Goal: Task Accomplishment & Management: Use online tool/utility

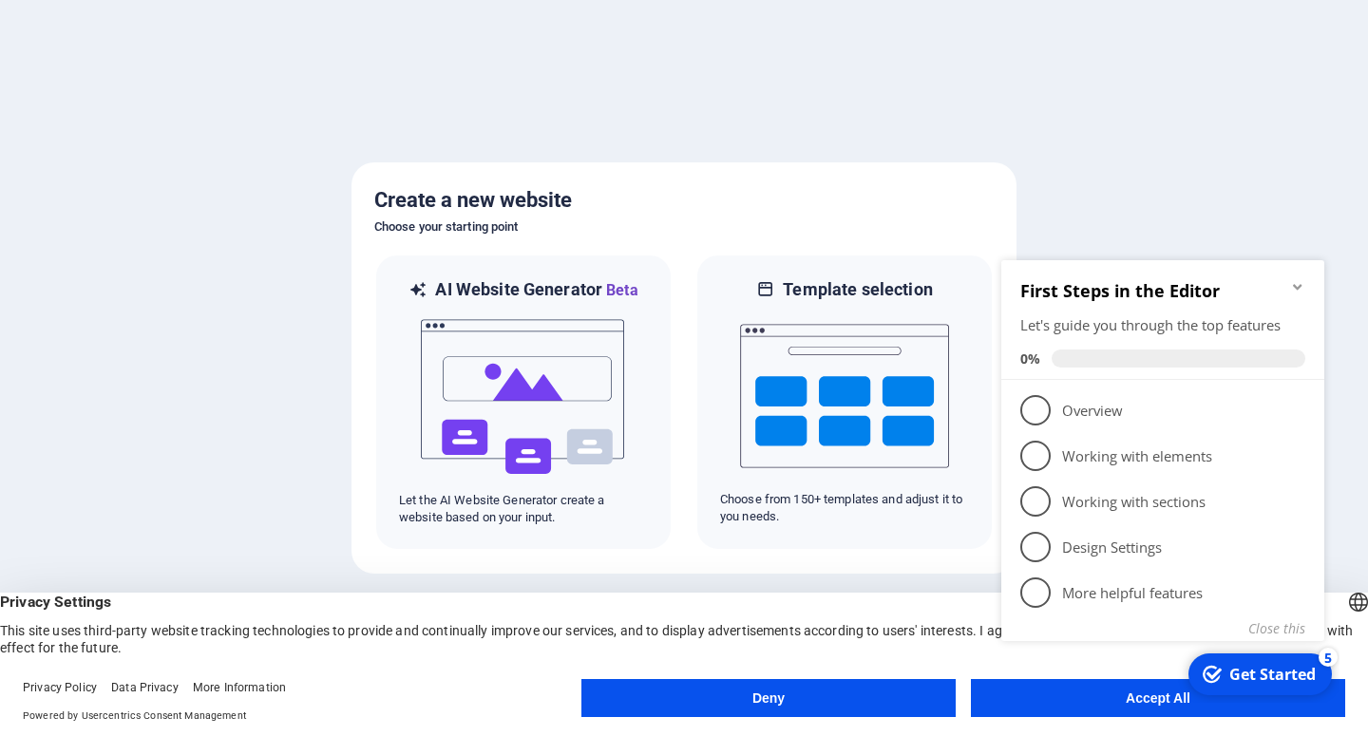
click at [1064, 709] on button "Accept All" at bounding box center [1158, 698] width 374 height 38
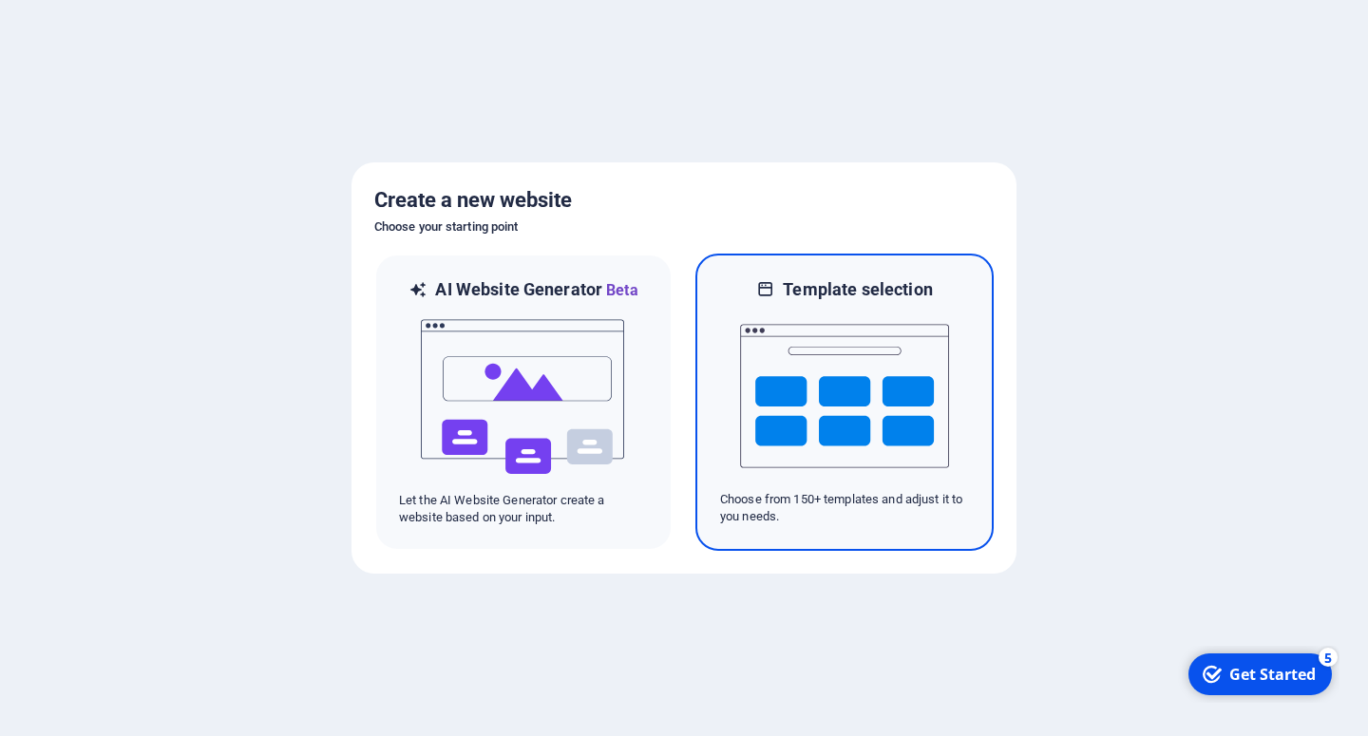
click at [805, 436] on img at bounding box center [844, 396] width 209 height 190
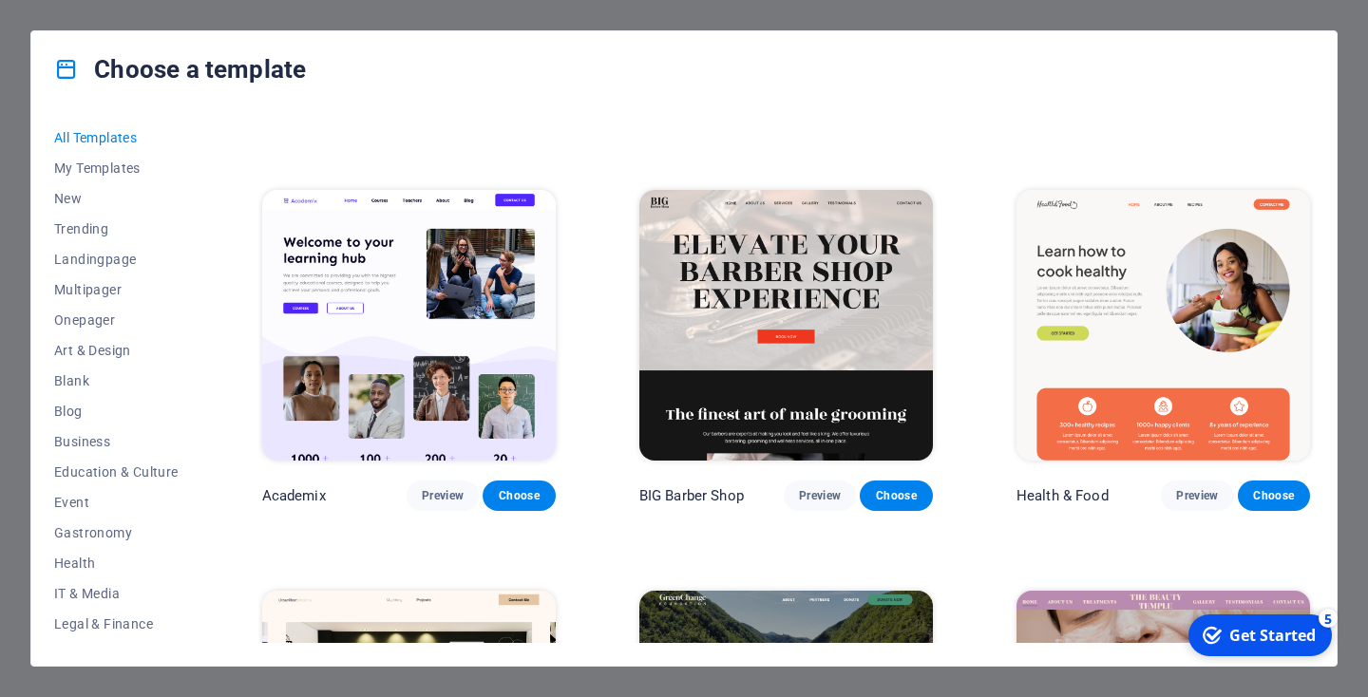
scroll to position [1539, 0]
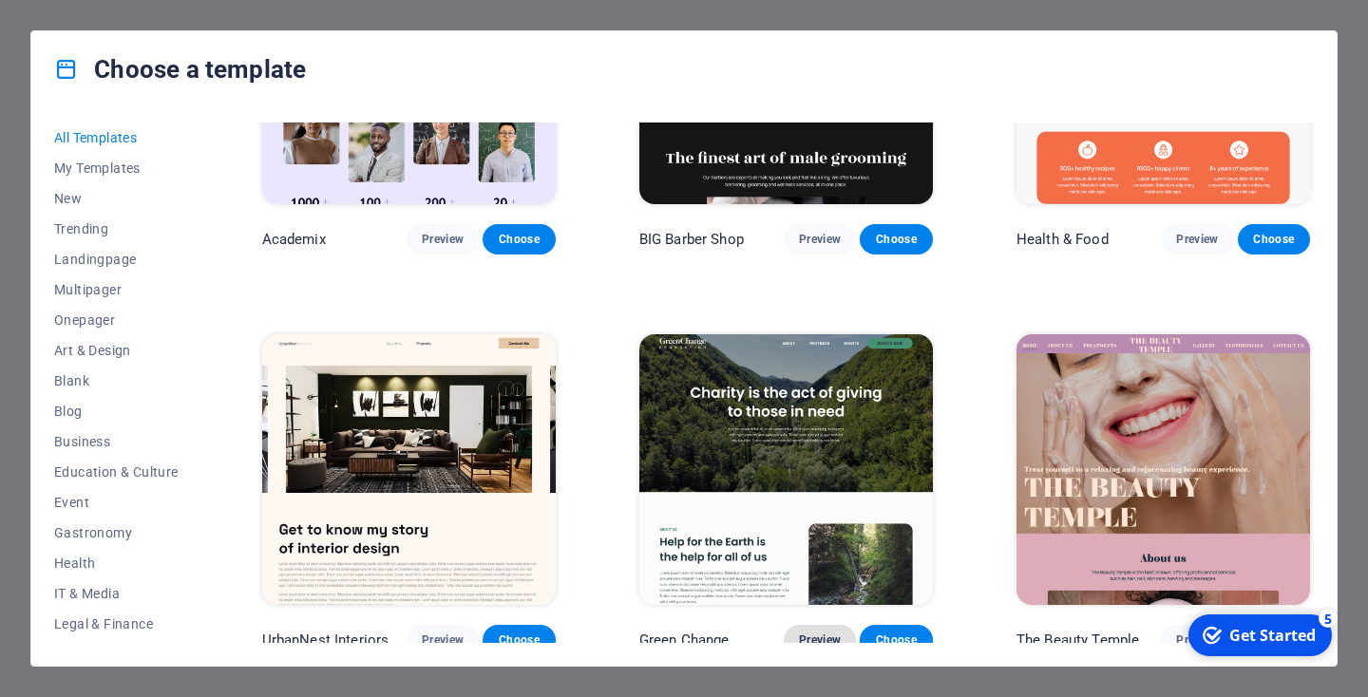
click at [828, 633] on span "Preview" at bounding box center [820, 640] width 42 height 15
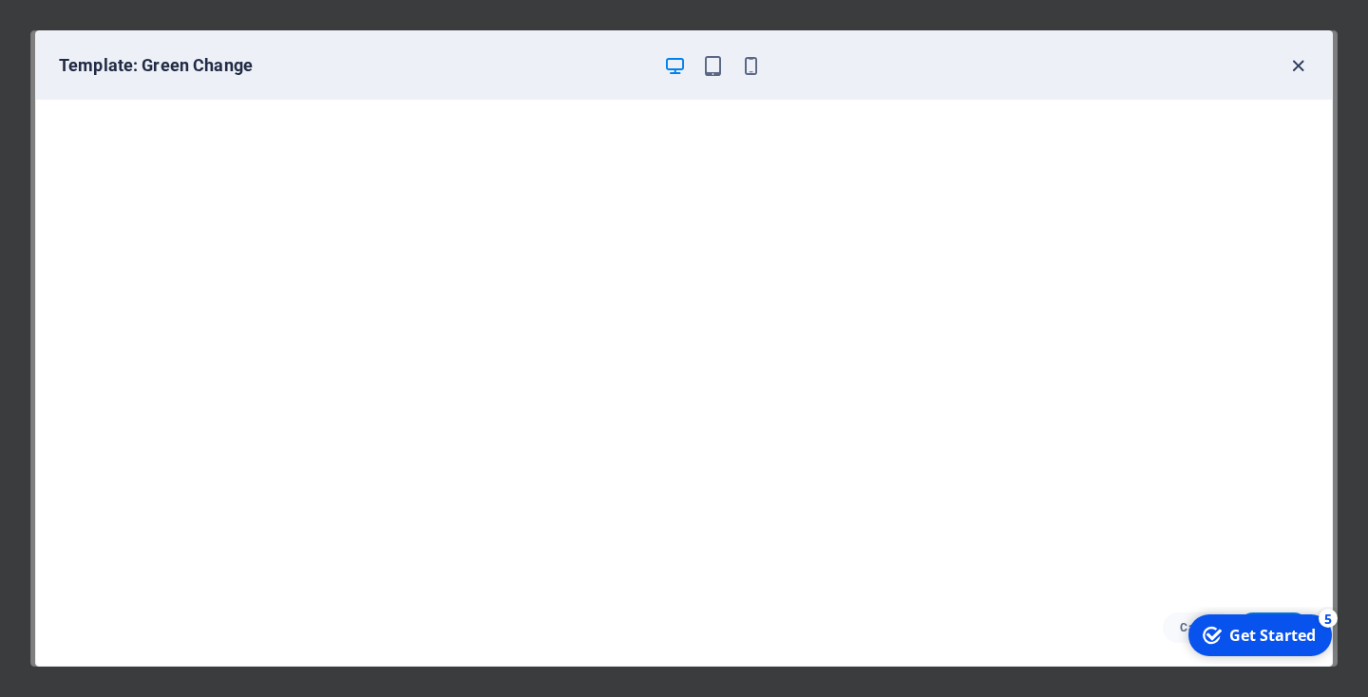
click at [1296, 68] on icon "button" at bounding box center [1298, 66] width 22 height 22
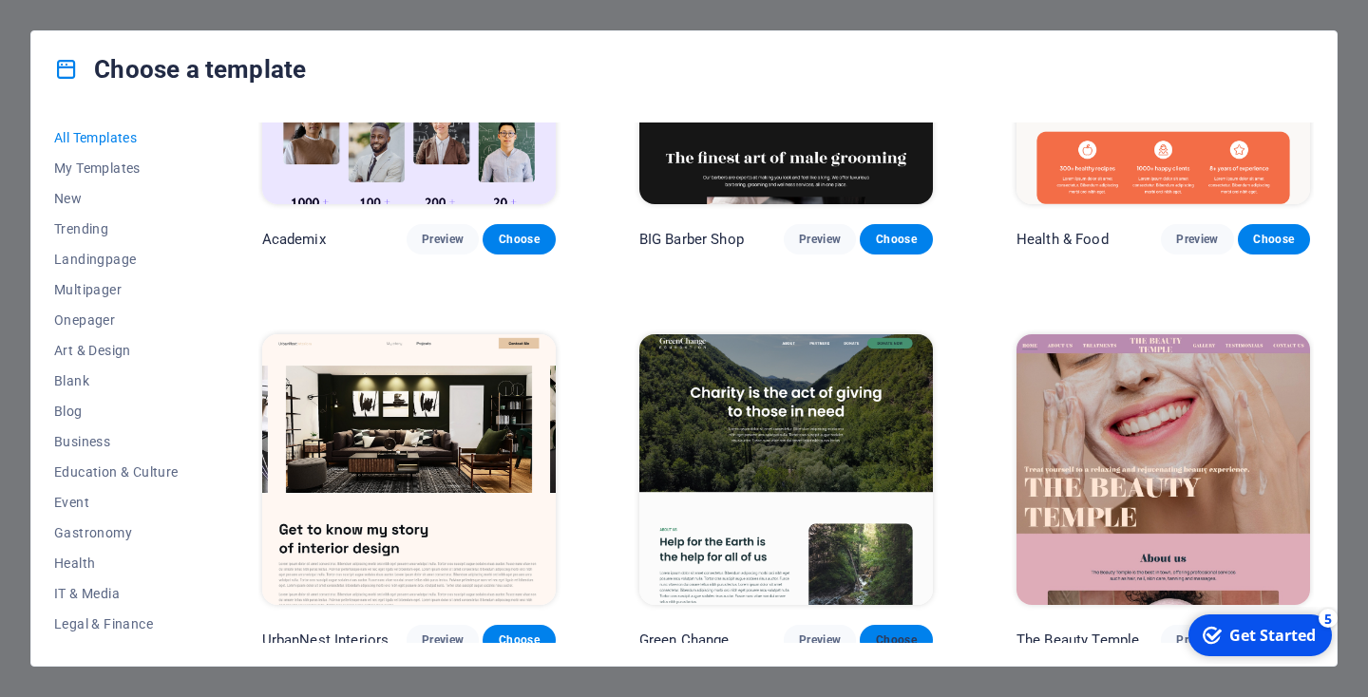
click at [904, 633] on span "Choose" at bounding box center [896, 640] width 42 height 15
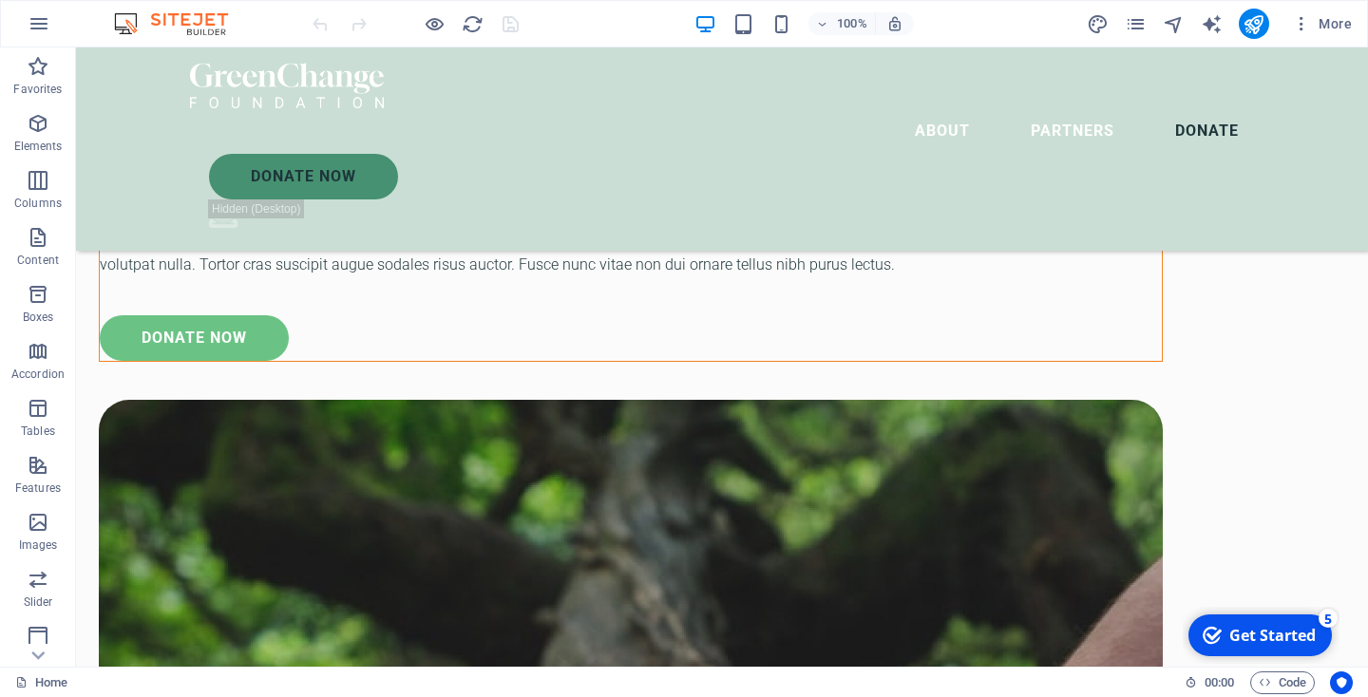
scroll to position [6392, 0]
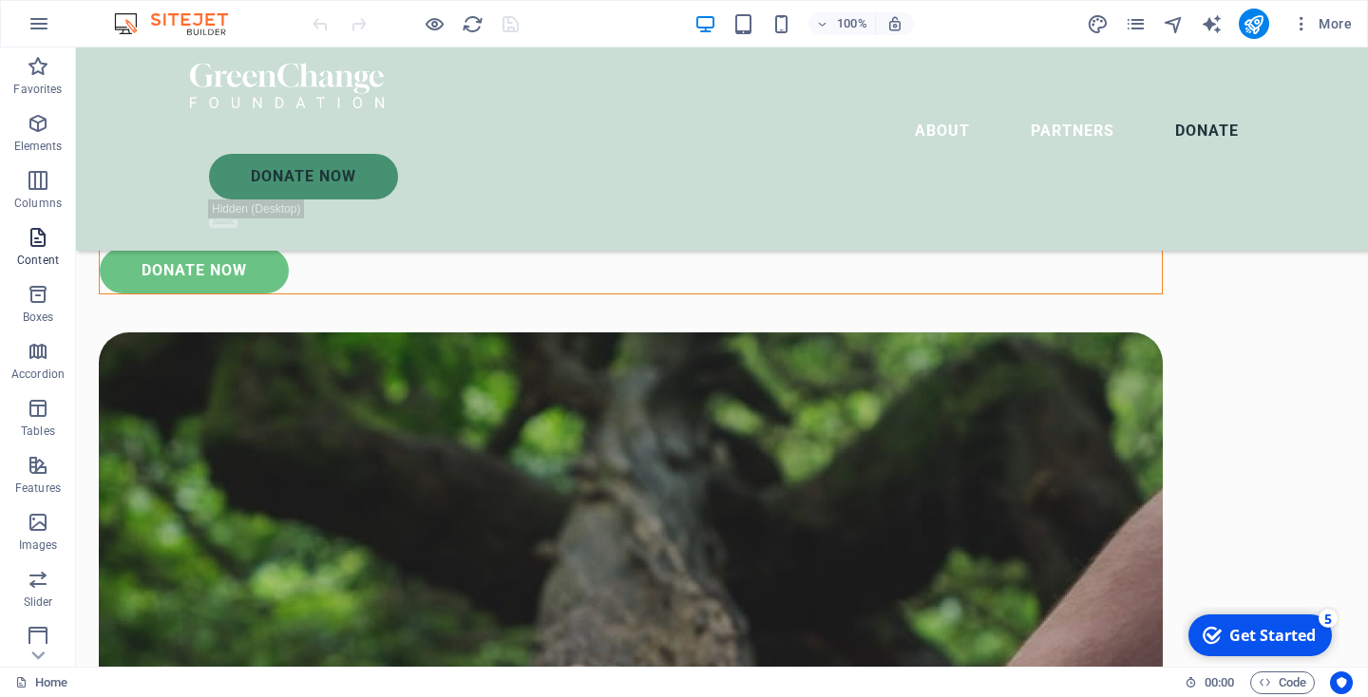
click at [34, 250] on span "Content" at bounding box center [38, 249] width 76 height 46
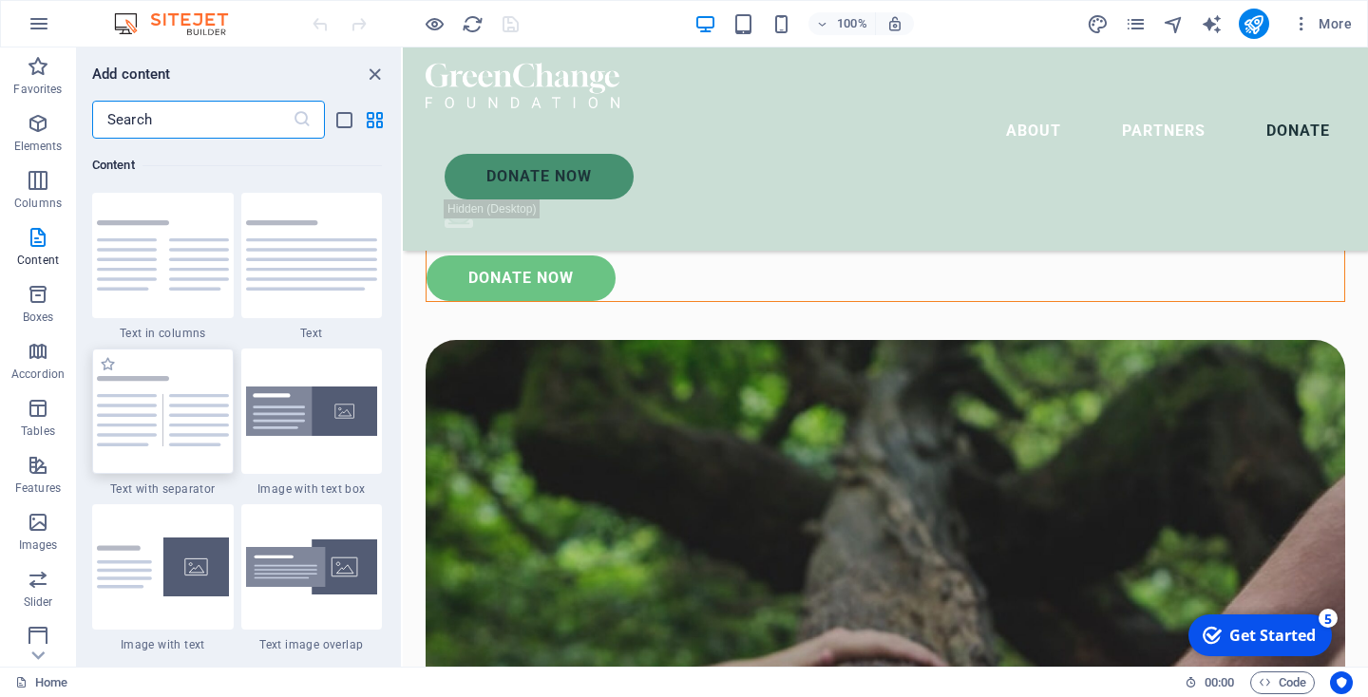
scroll to position [6433, 0]
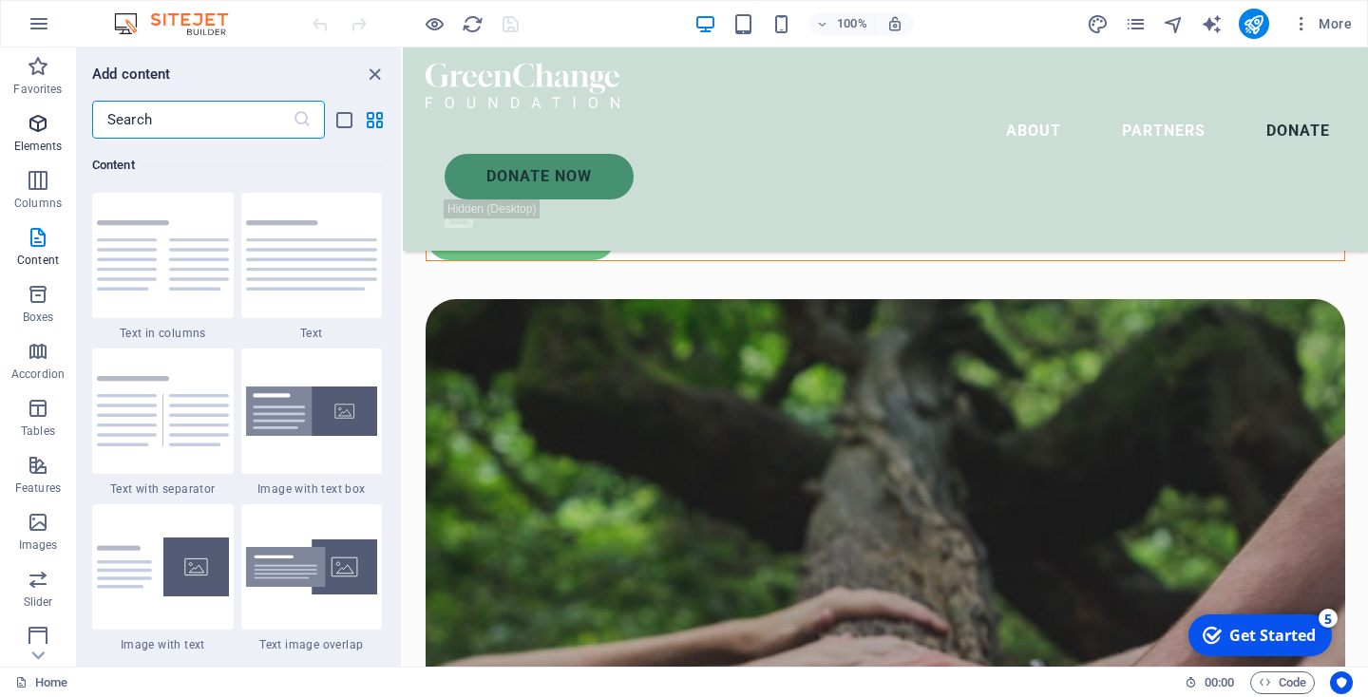
click at [53, 133] on span "Elements" at bounding box center [38, 135] width 76 height 46
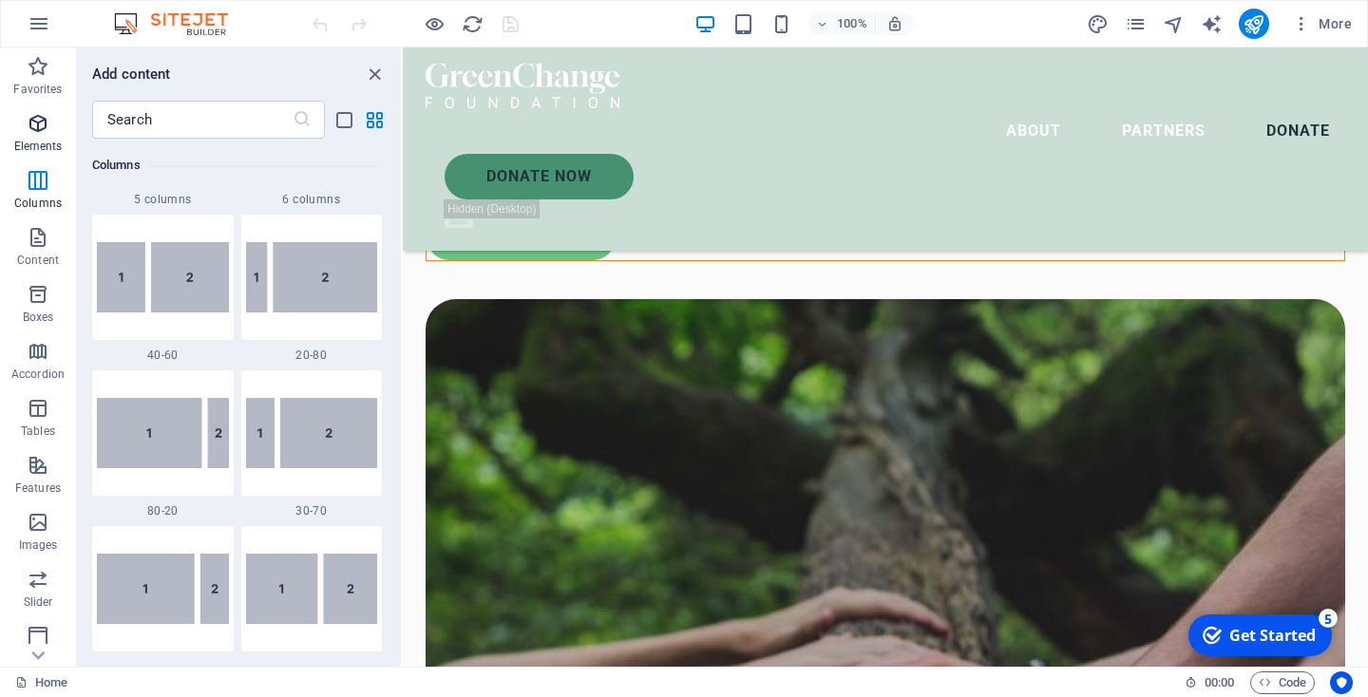
scroll to position [202, 0]
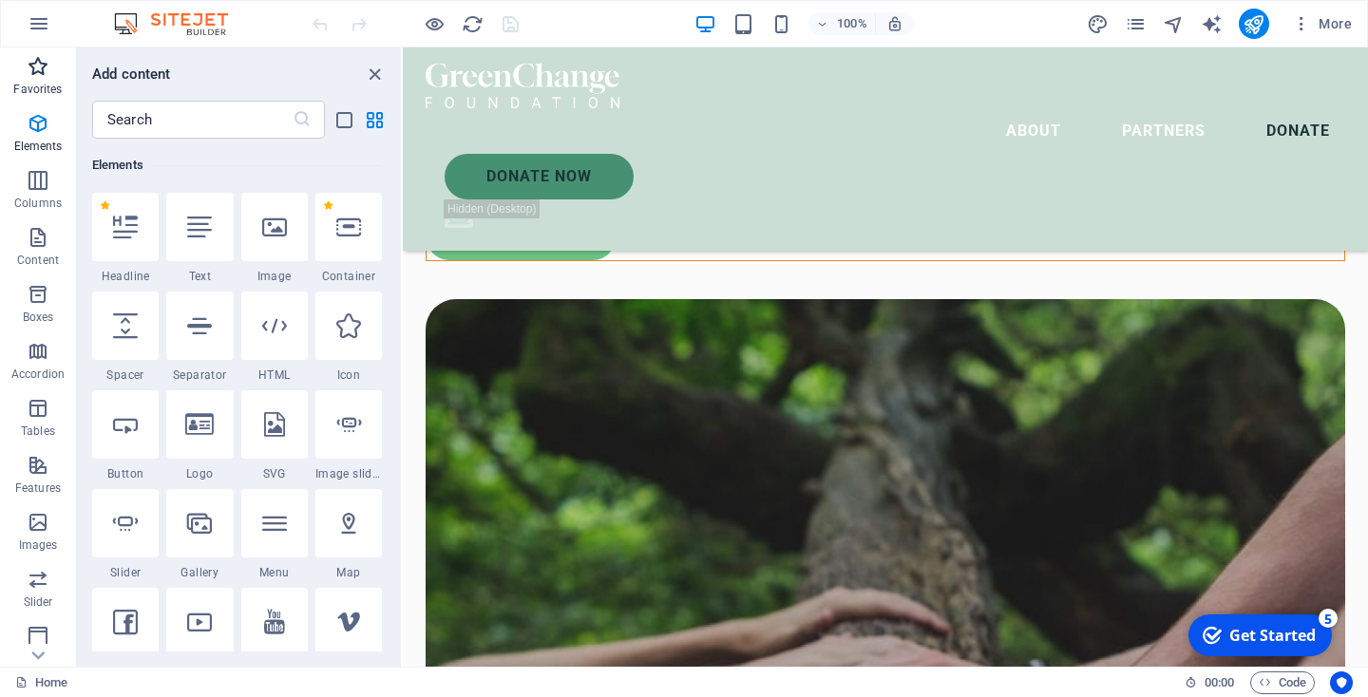
click at [42, 83] on p "Favorites" at bounding box center [37, 89] width 48 height 15
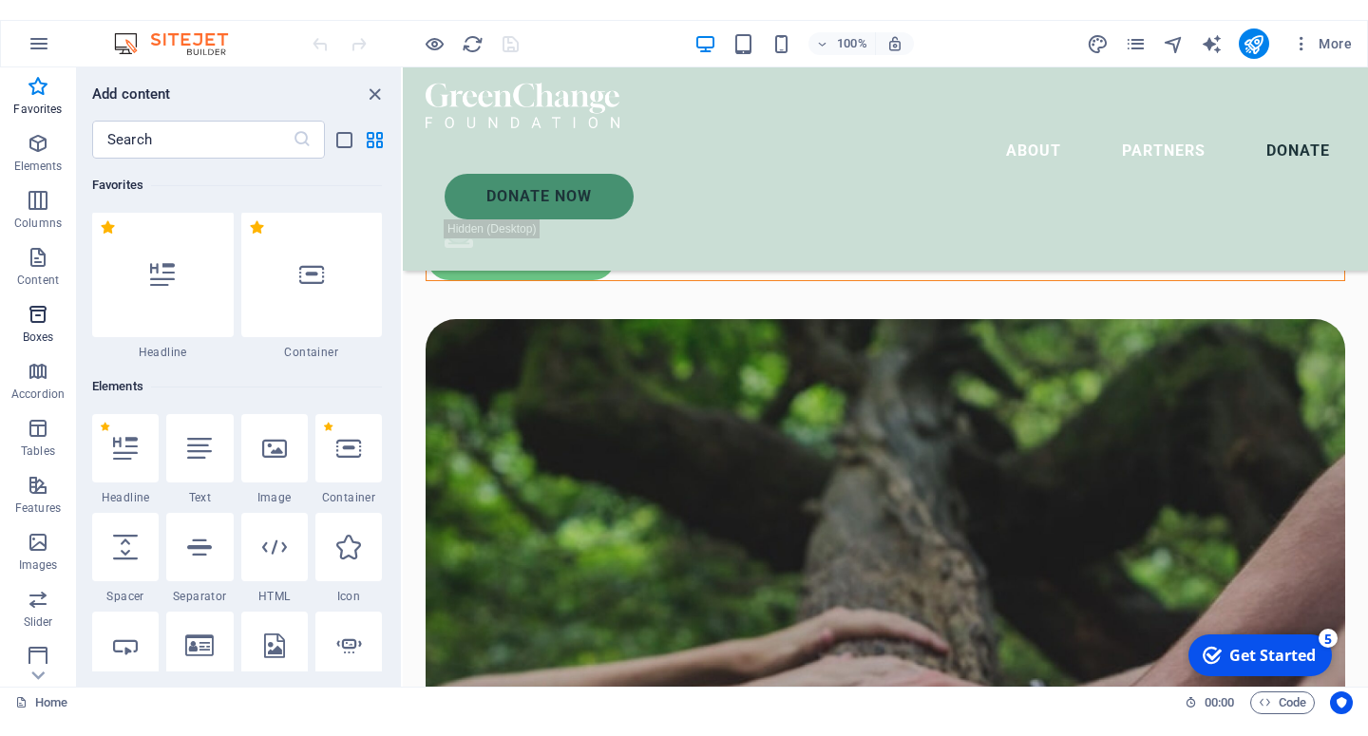
scroll to position [0, 0]
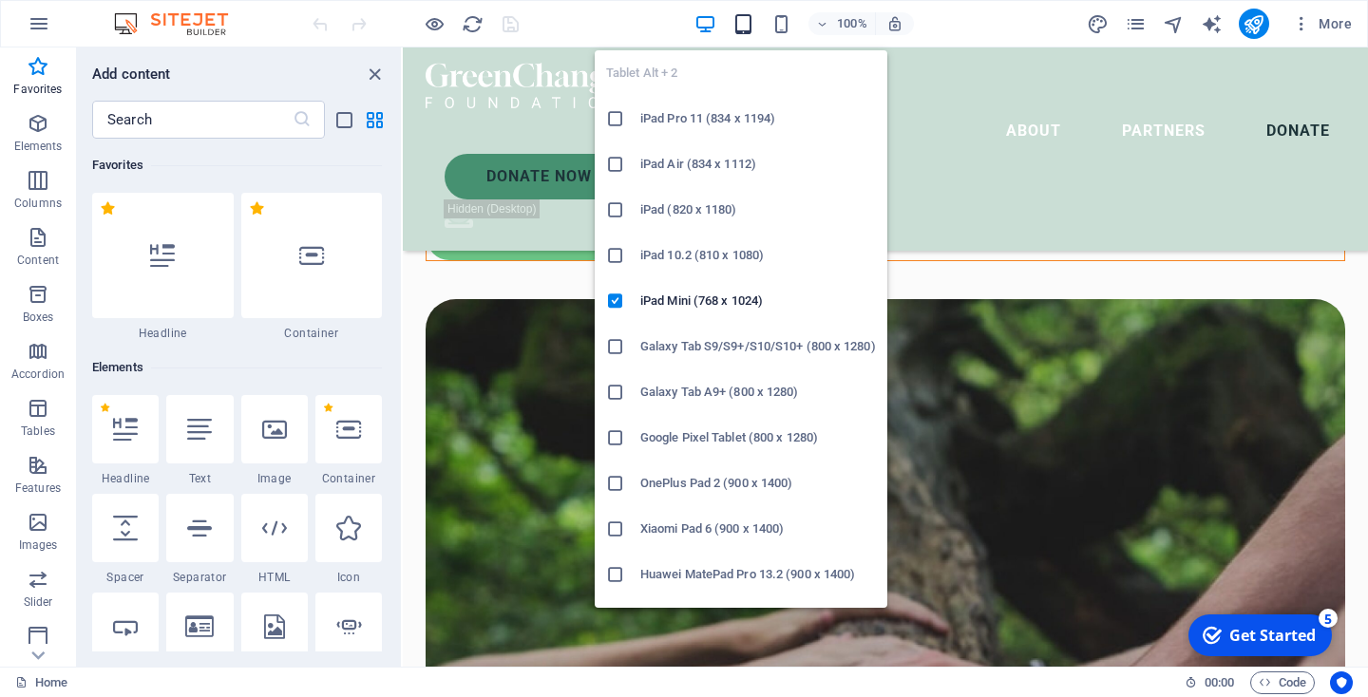
click at [744, 25] on icon "button" at bounding box center [743, 24] width 22 height 22
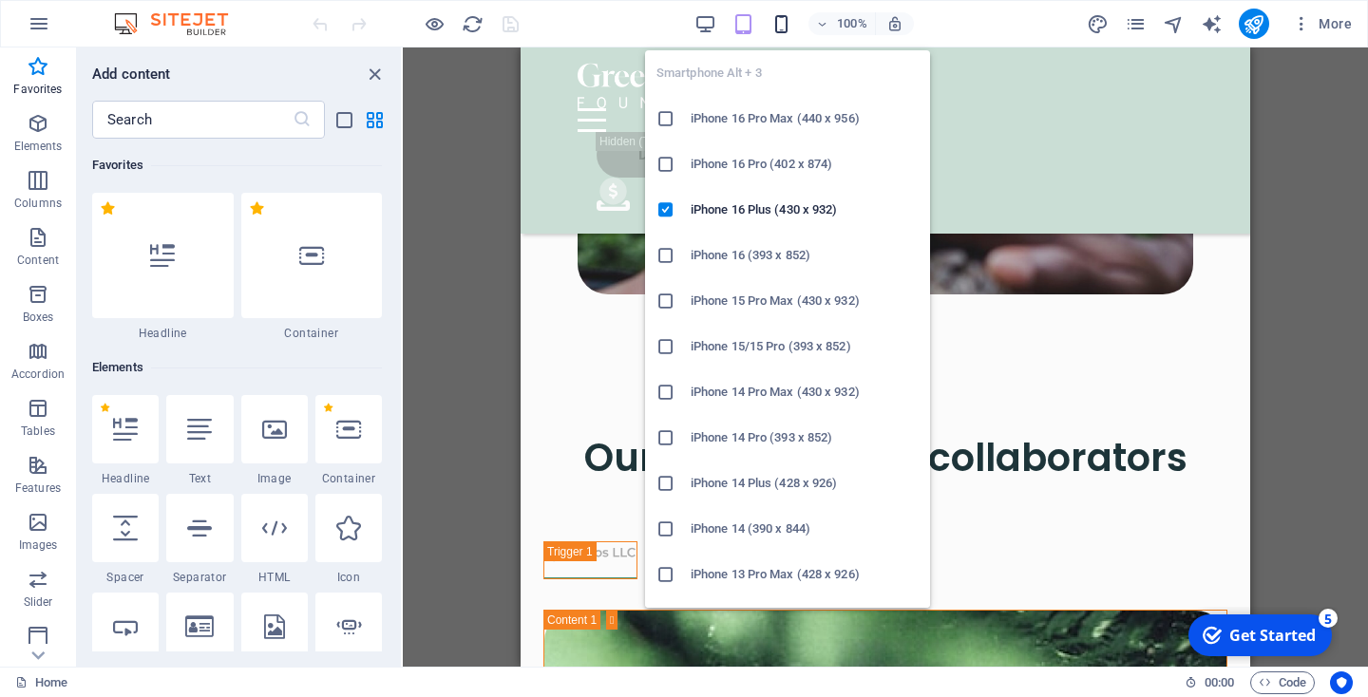
click at [784, 26] on icon "button" at bounding box center [781, 24] width 22 height 22
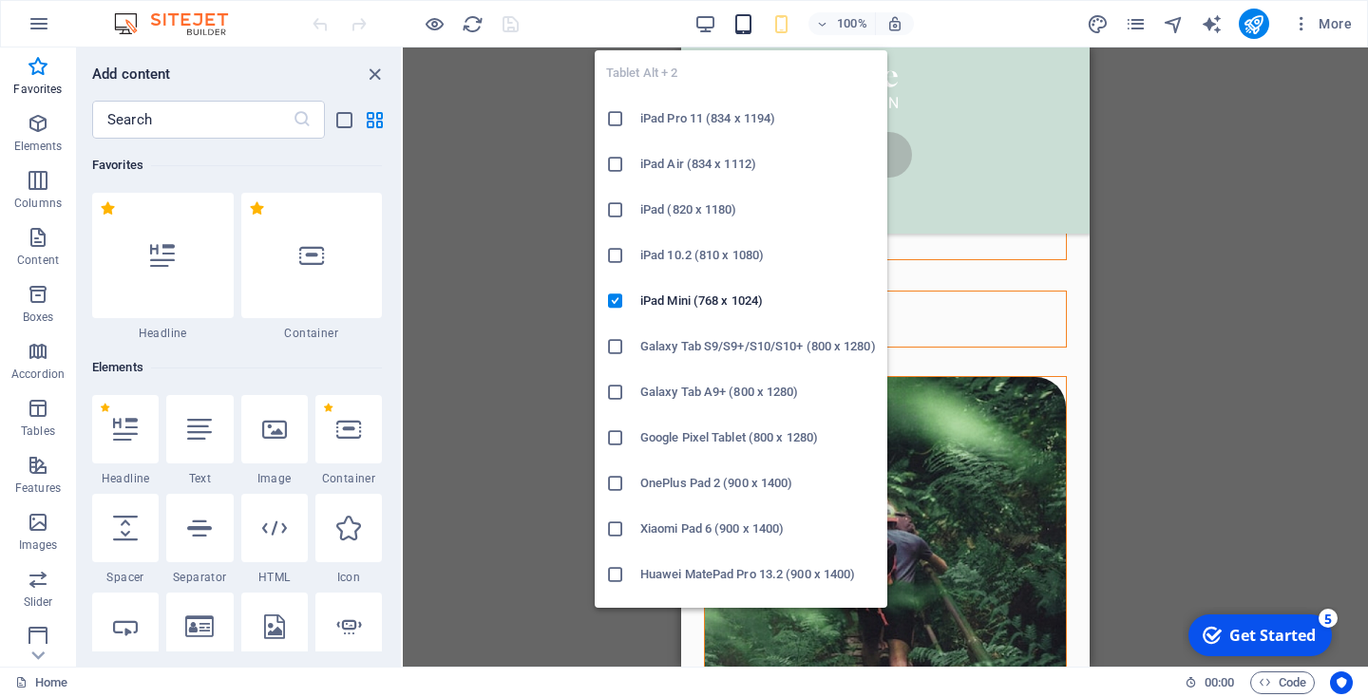
click at [737, 21] on icon "button" at bounding box center [743, 24] width 22 height 22
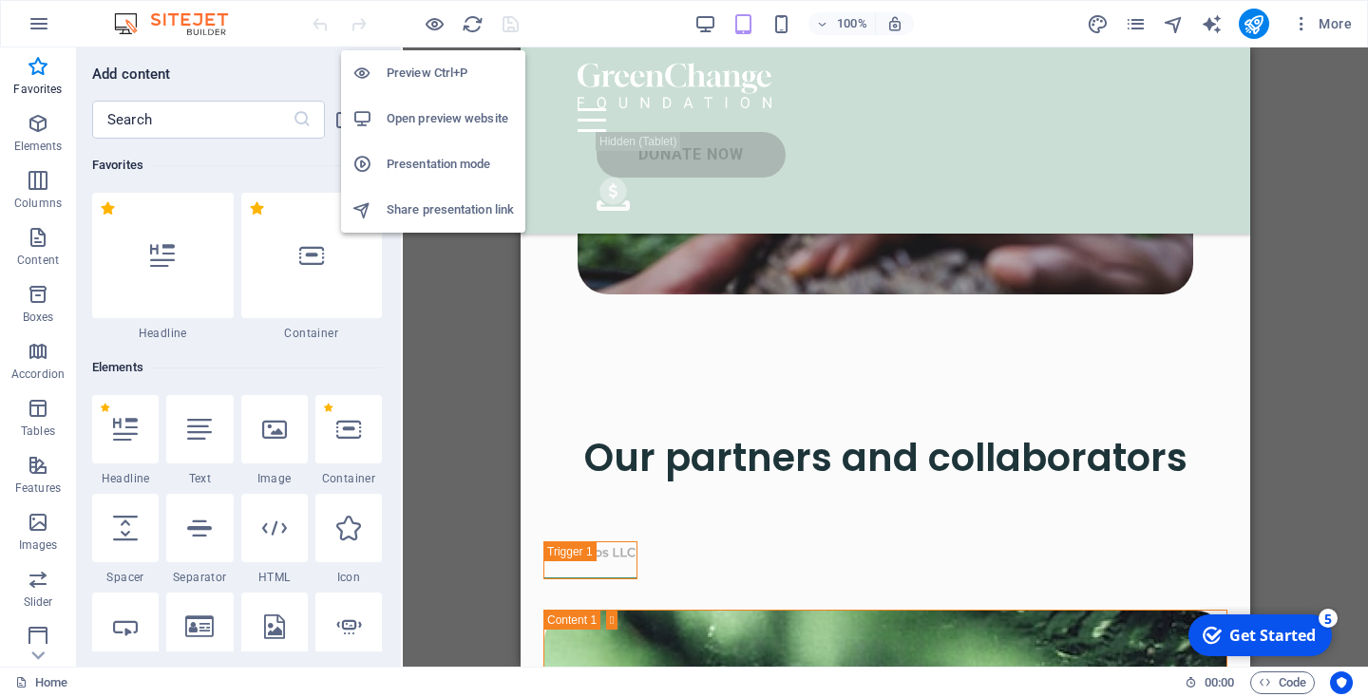
click at [454, 115] on h6 "Open preview website" at bounding box center [450, 118] width 127 height 23
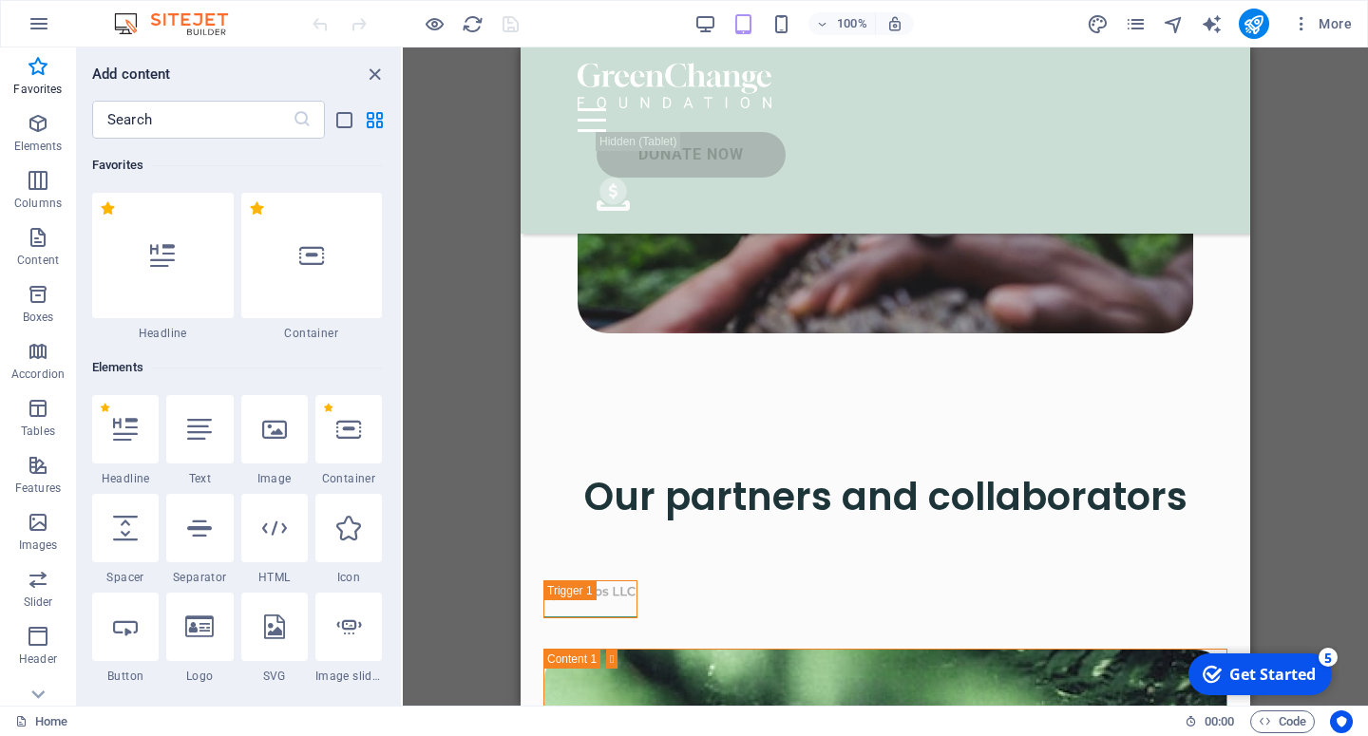
scroll to position [6471, 0]
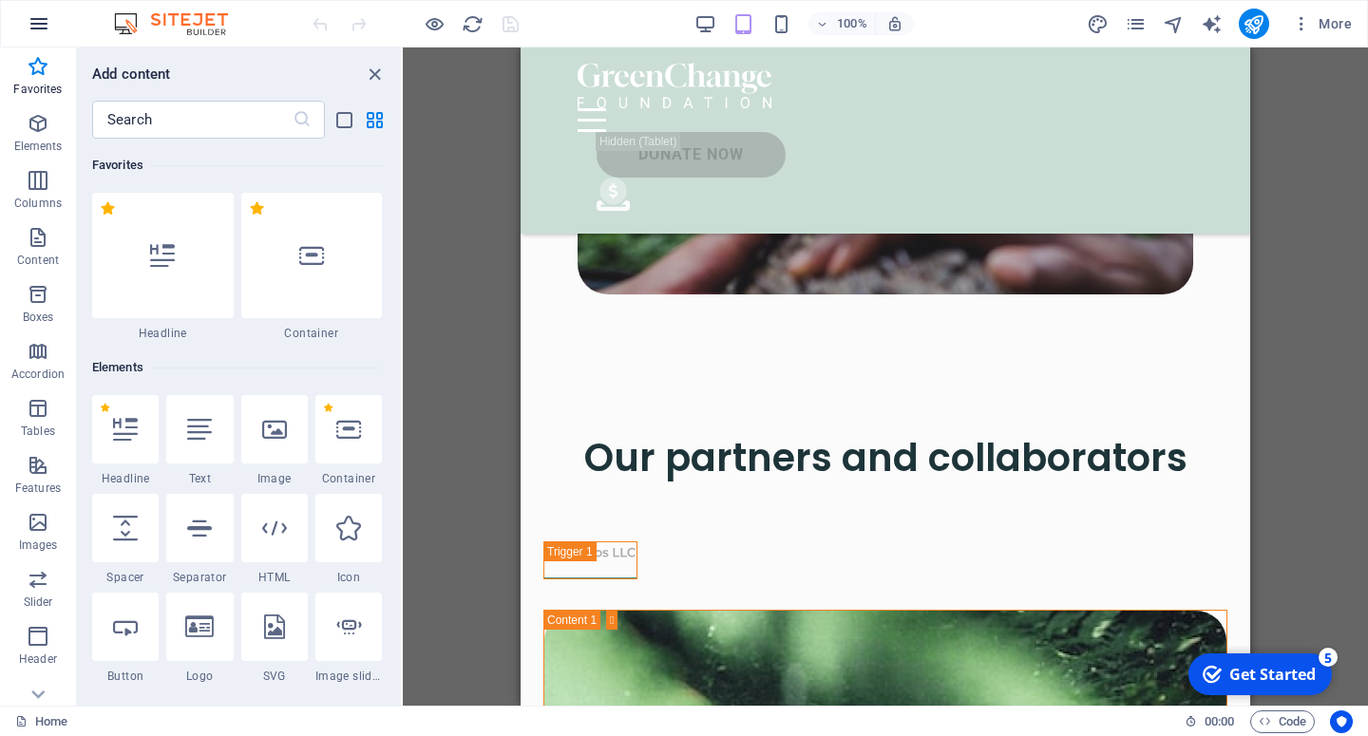
click at [40, 21] on icon "button" at bounding box center [39, 23] width 23 height 23
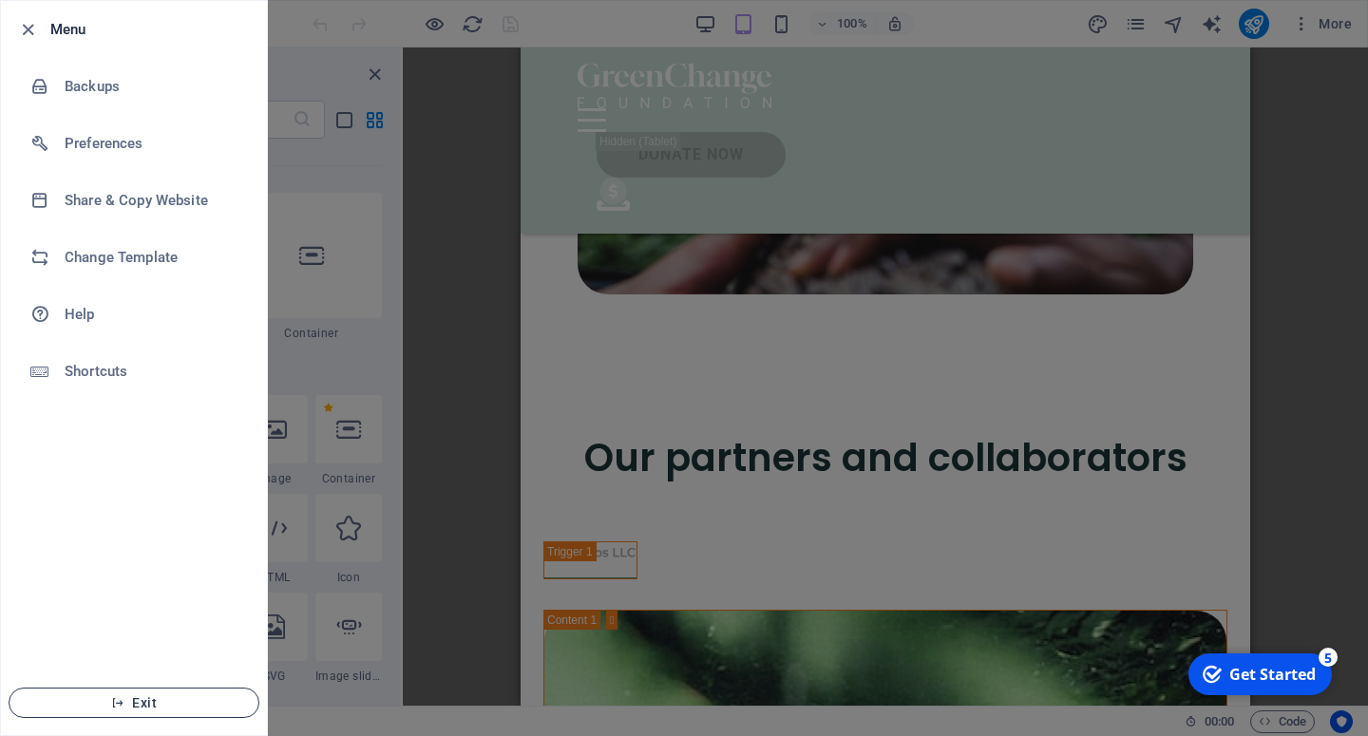
click at [130, 696] on span "Exit" at bounding box center [134, 702] width 218 height 15
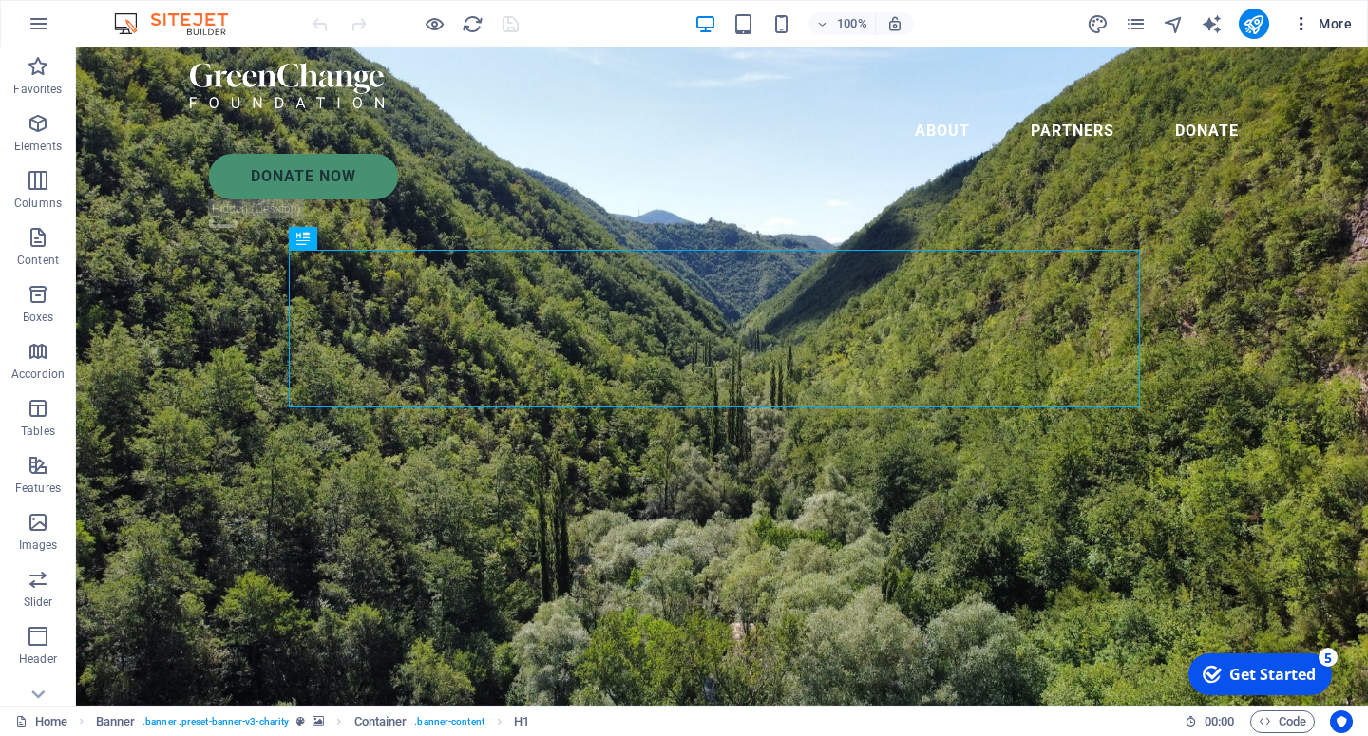
click at [1312, 27] on span "More" at bounding box center [1322, 23] width 60 height 19
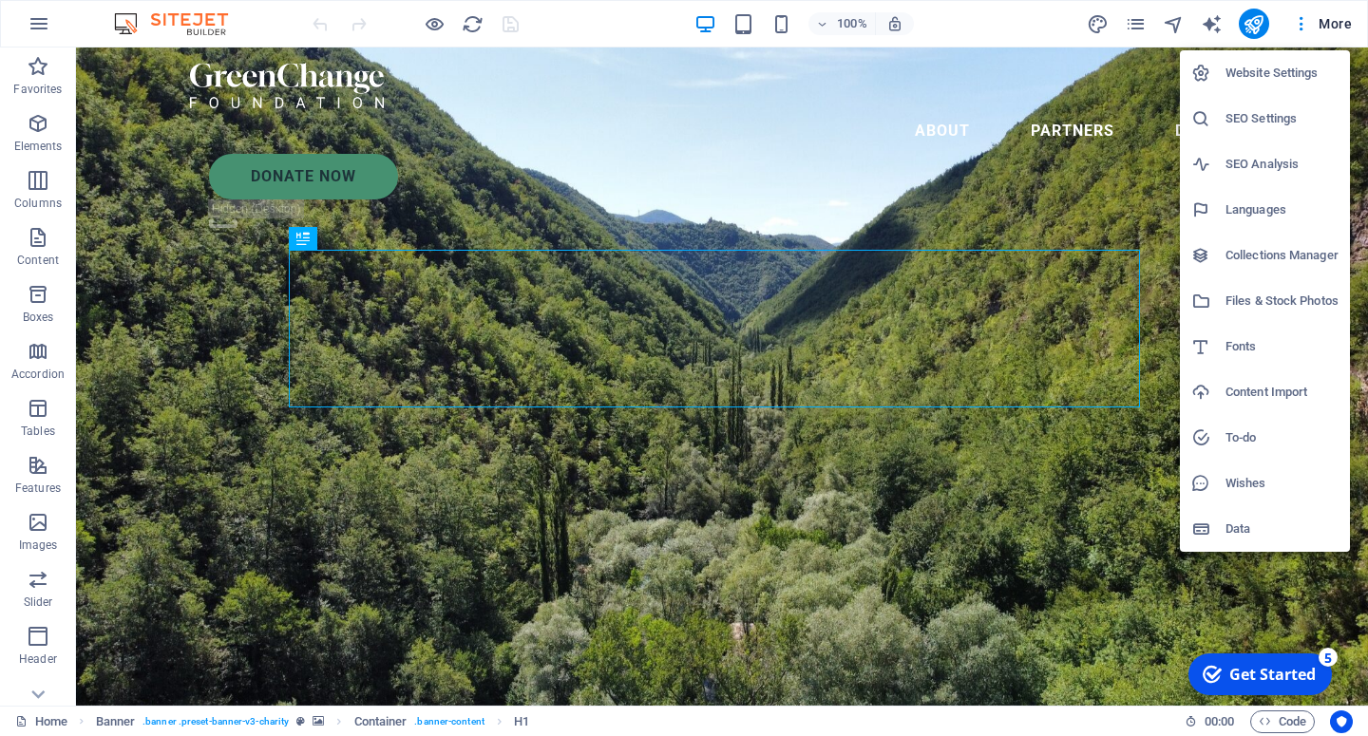
click at [1264, 66] on h6 "Website Settings" at bounding box center [1281, 73] width 113 height 23
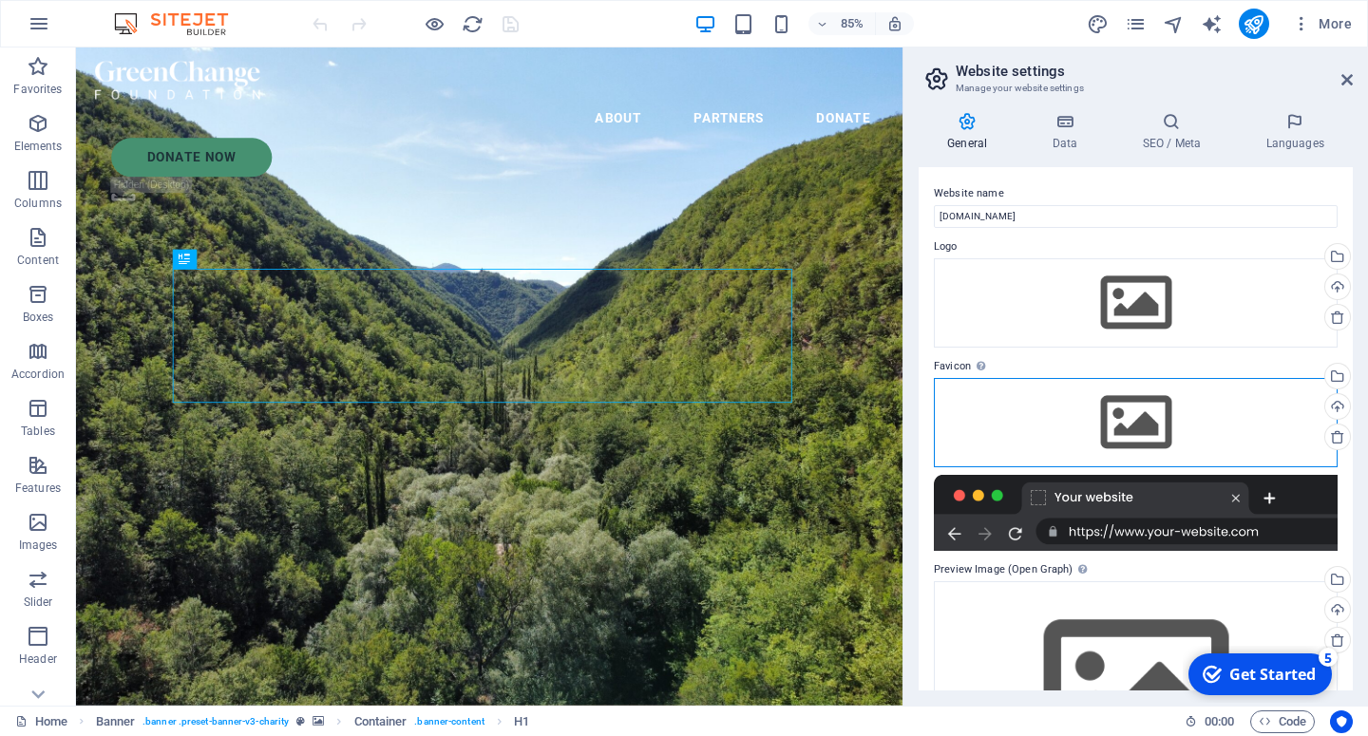
click at [1128, 422] on div "Drag files here, click to choose files or select files from Files or our free s…" at bounding box center [1136, 422] width 404 height 89
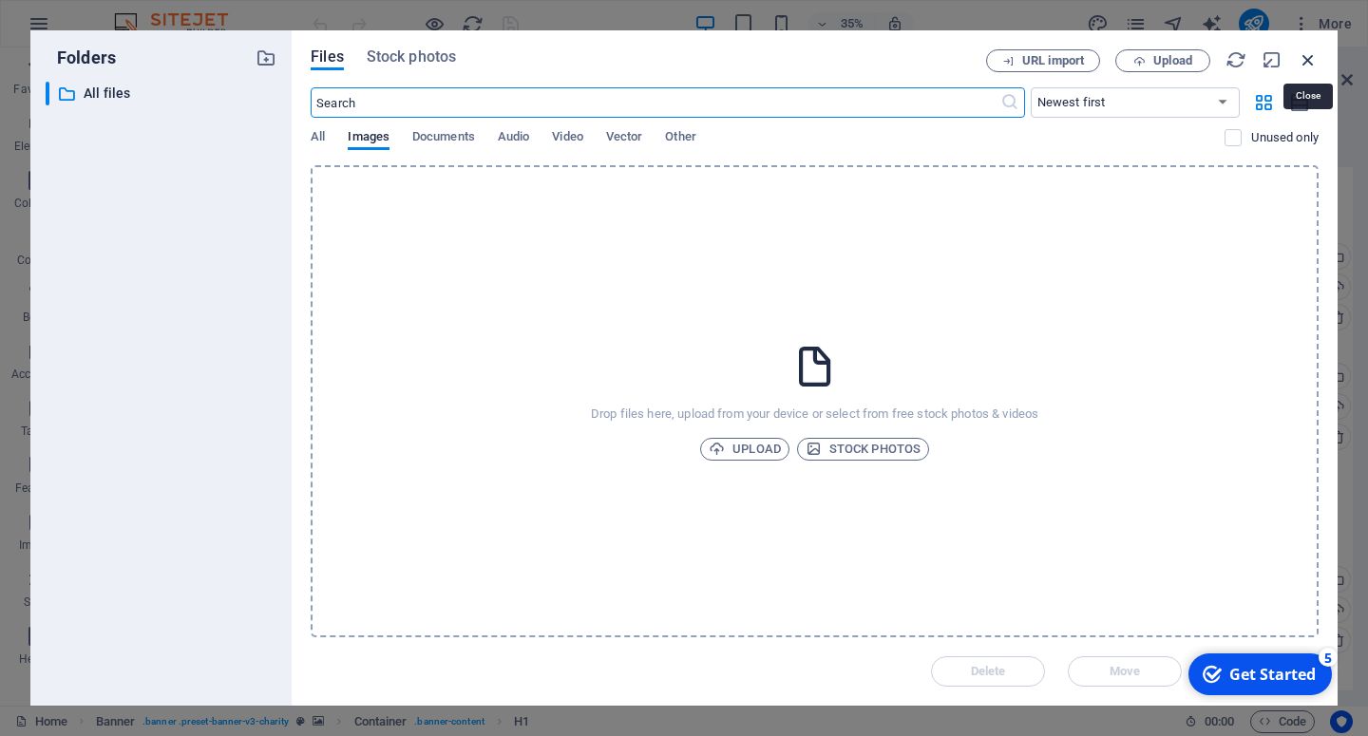
click at [1305, 61] on icon "button" at bounding box center [1307, 59] width 21 height 21
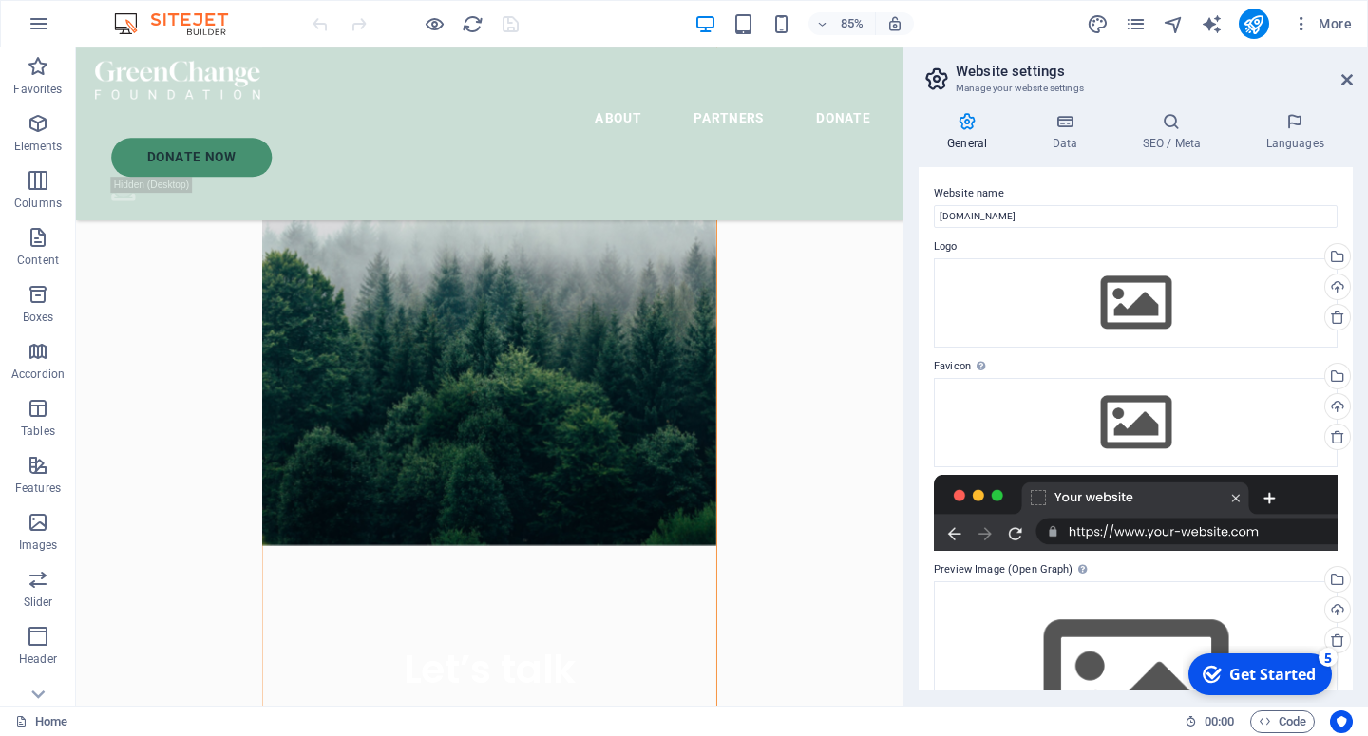
scroll to position [1066, 0]
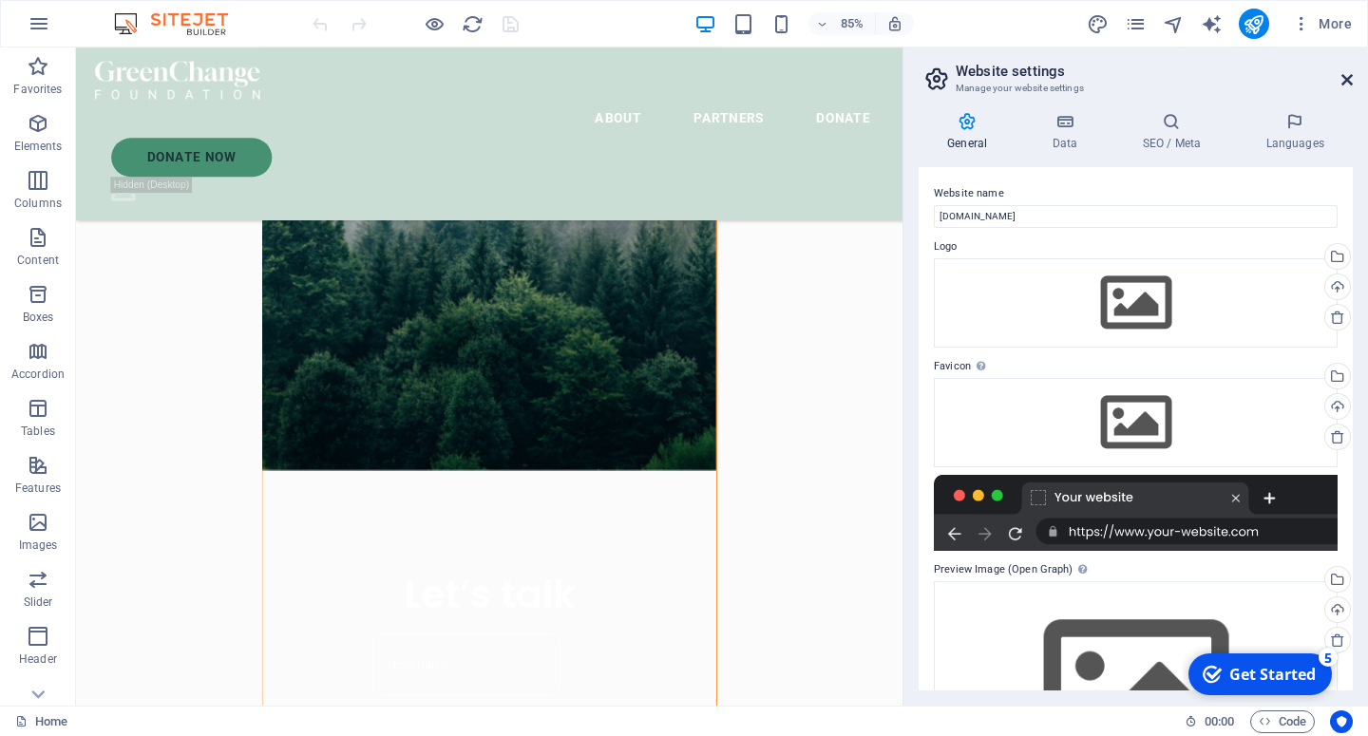
click at [1347, 76] on icon at bounding box center [1346, 79] width 11 height 15
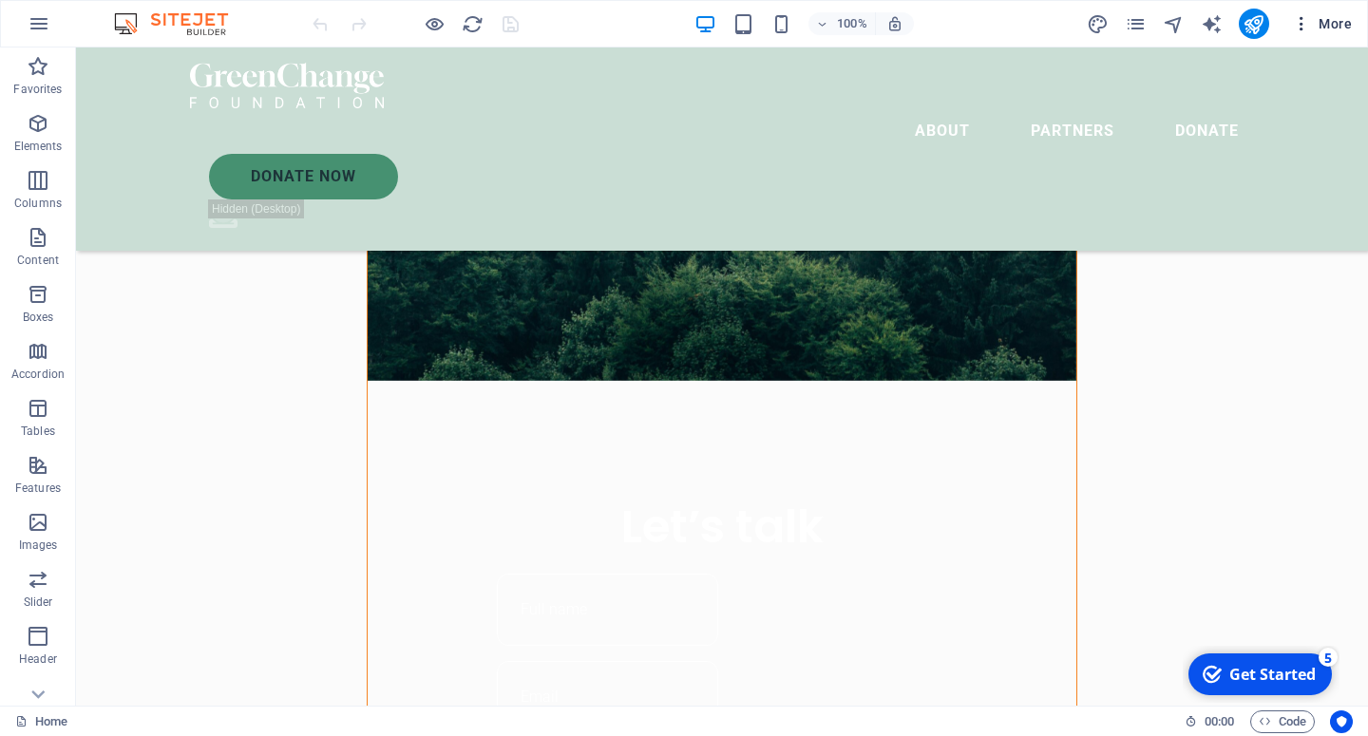
click at [1300, 20] on icon "button" at bounding box center [1301, 23] width 19 height 19
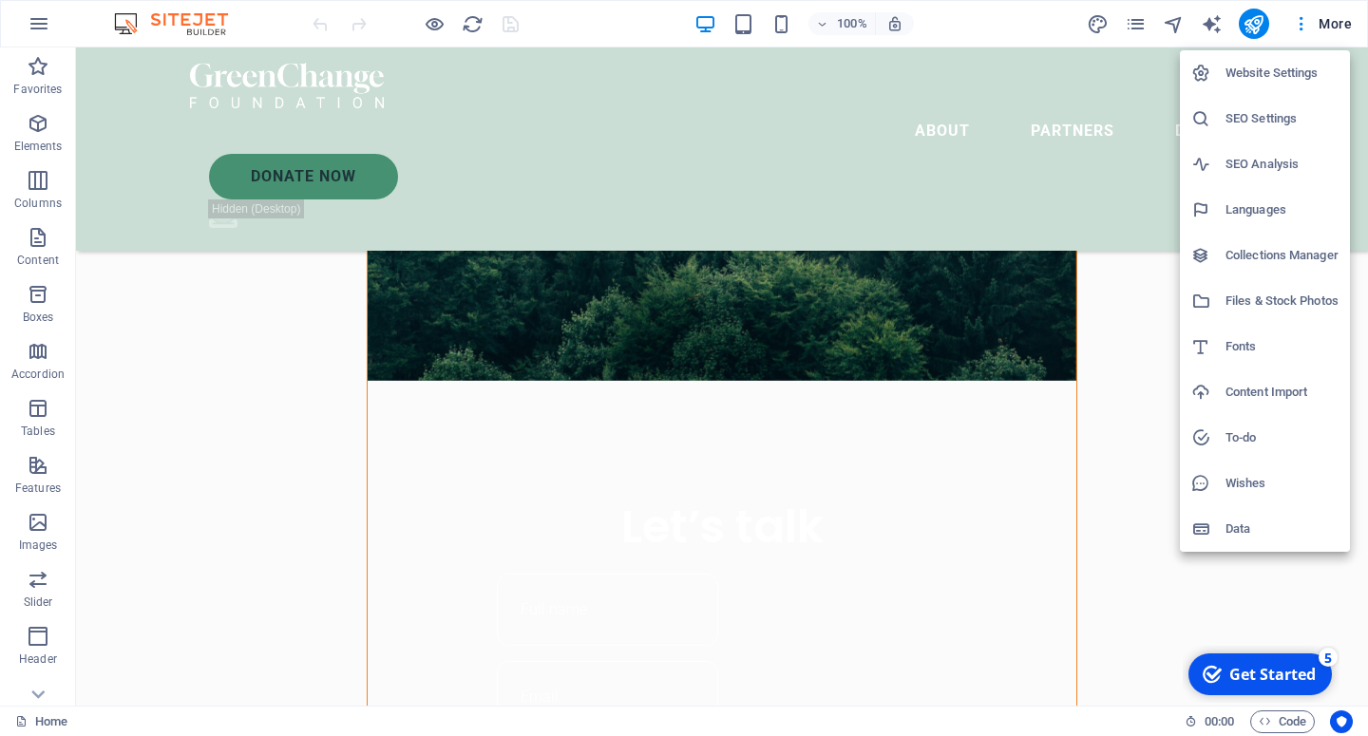
click at [1256, 531] on h6 "Data" at bounding box center [1281, 529] width 113 height 23
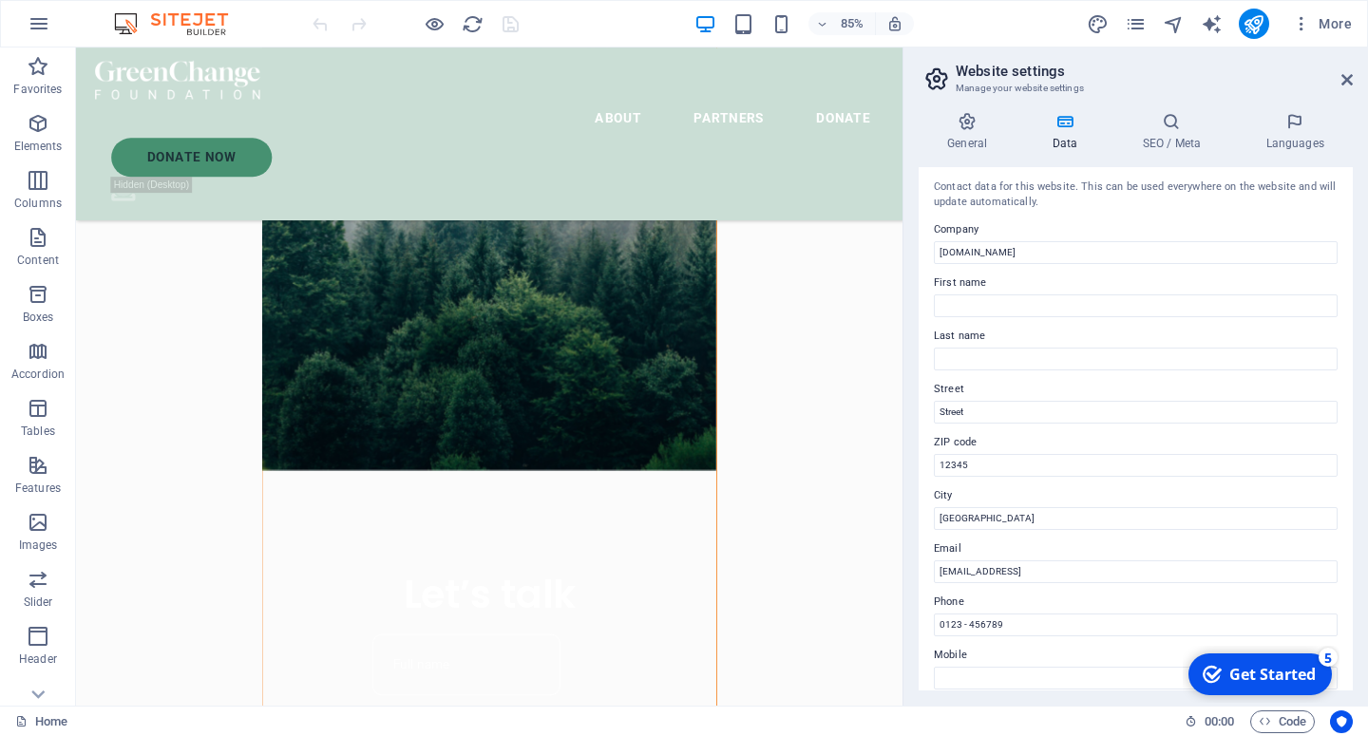
scroll to position [0, 0]
click at [983, 129] on icon at bounding box center [966, 121] width 97 height 19
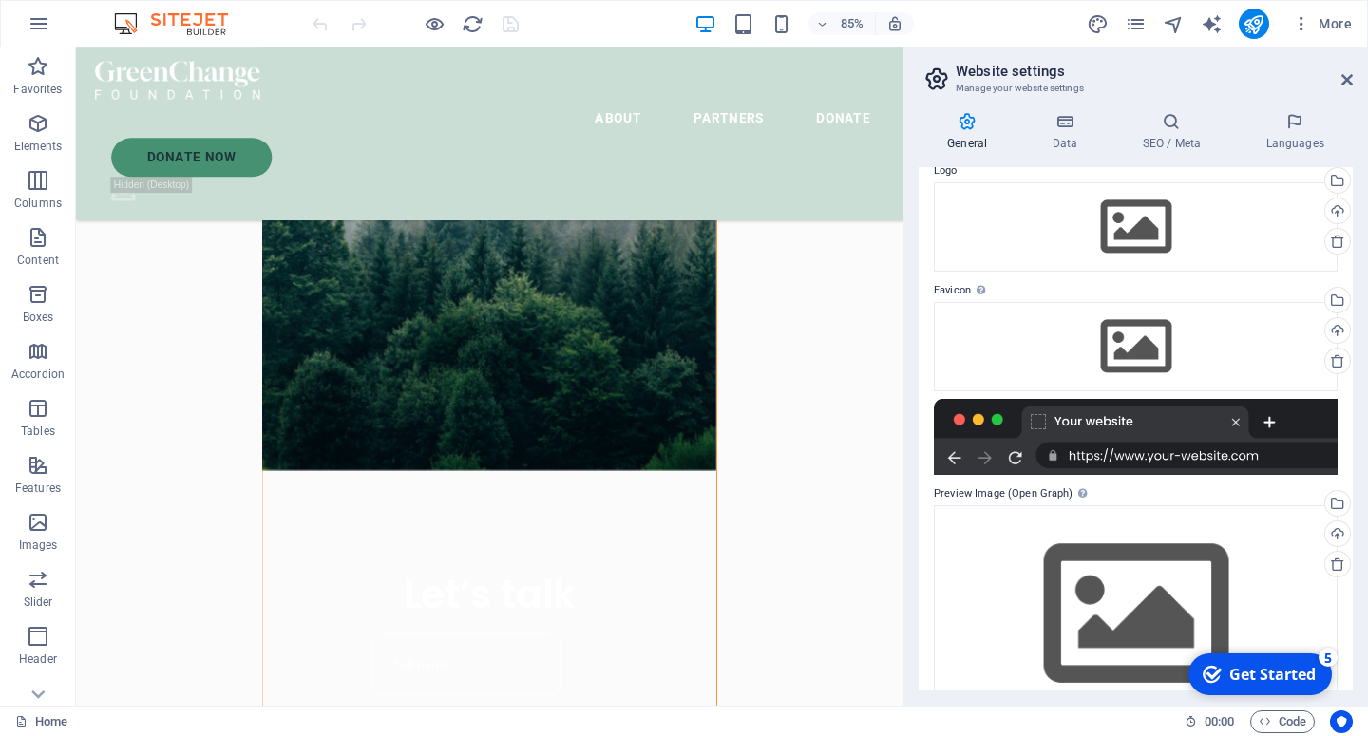
scroll to position [124, 0]
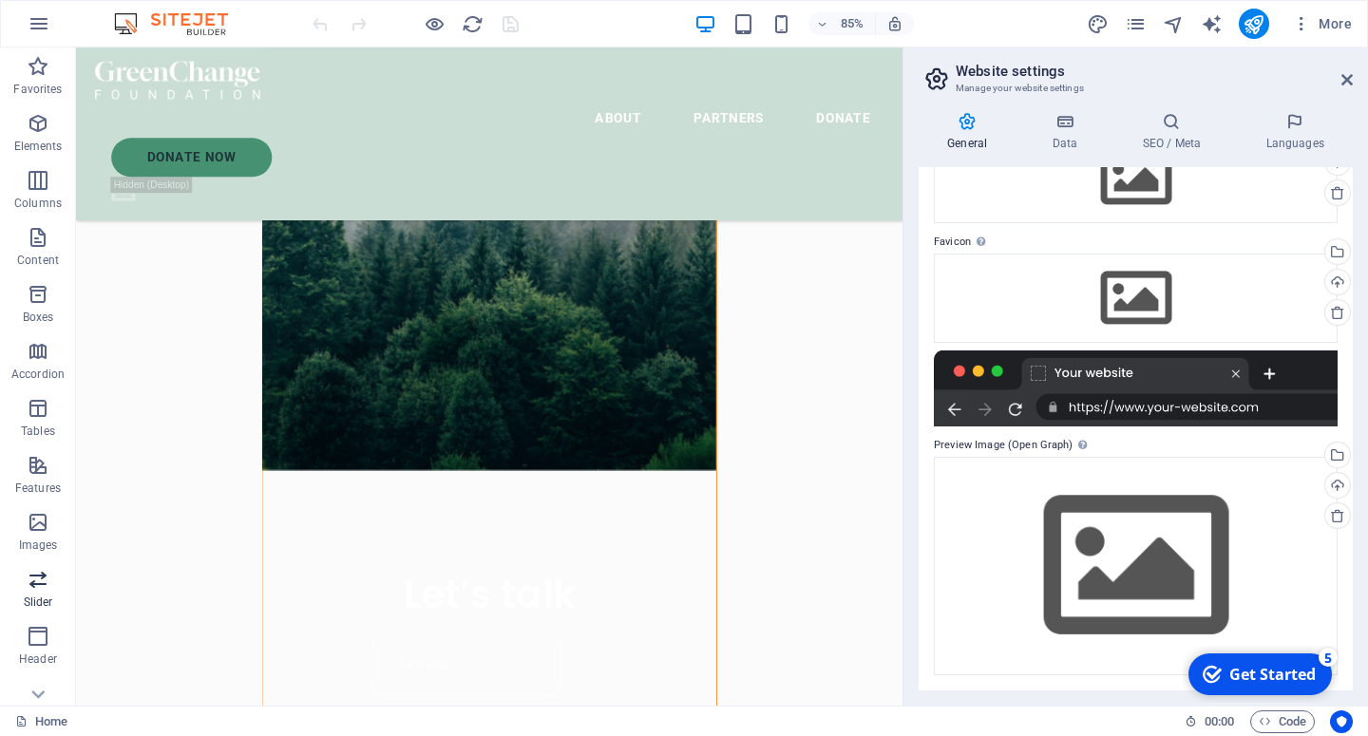
click at [41, 595] on p "Slider" at bounding box center [38, 602] width 29 height 15
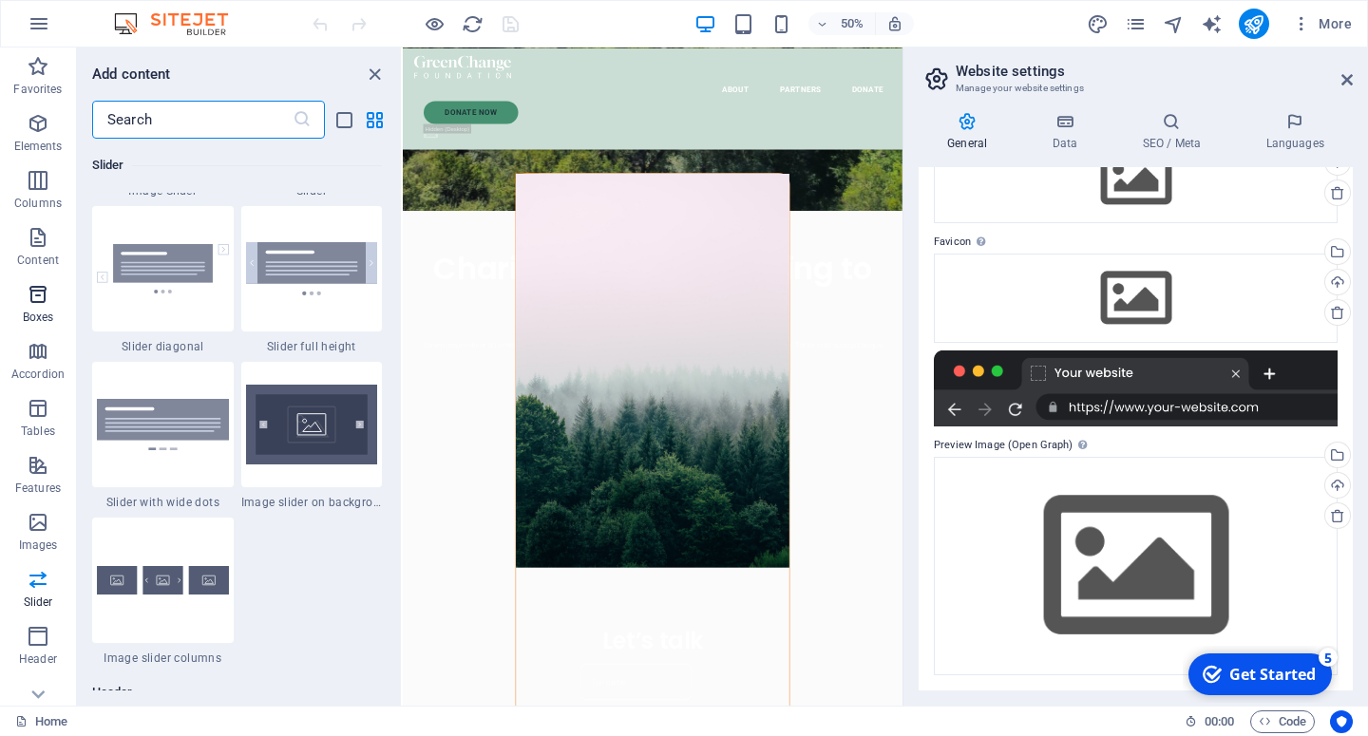
click at [46, 294] on icon "button" at bounding box center [38, 294] width 23 height 23
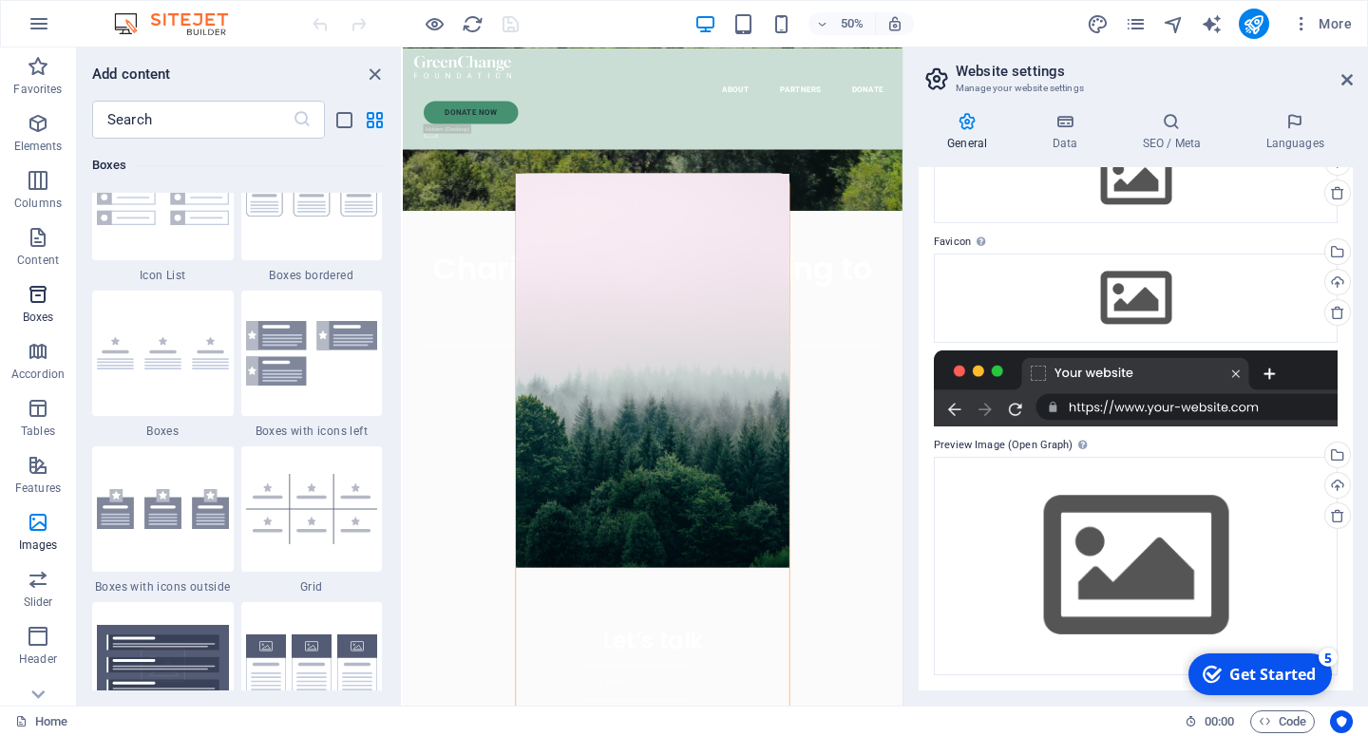
scroll to position [5296, 0]
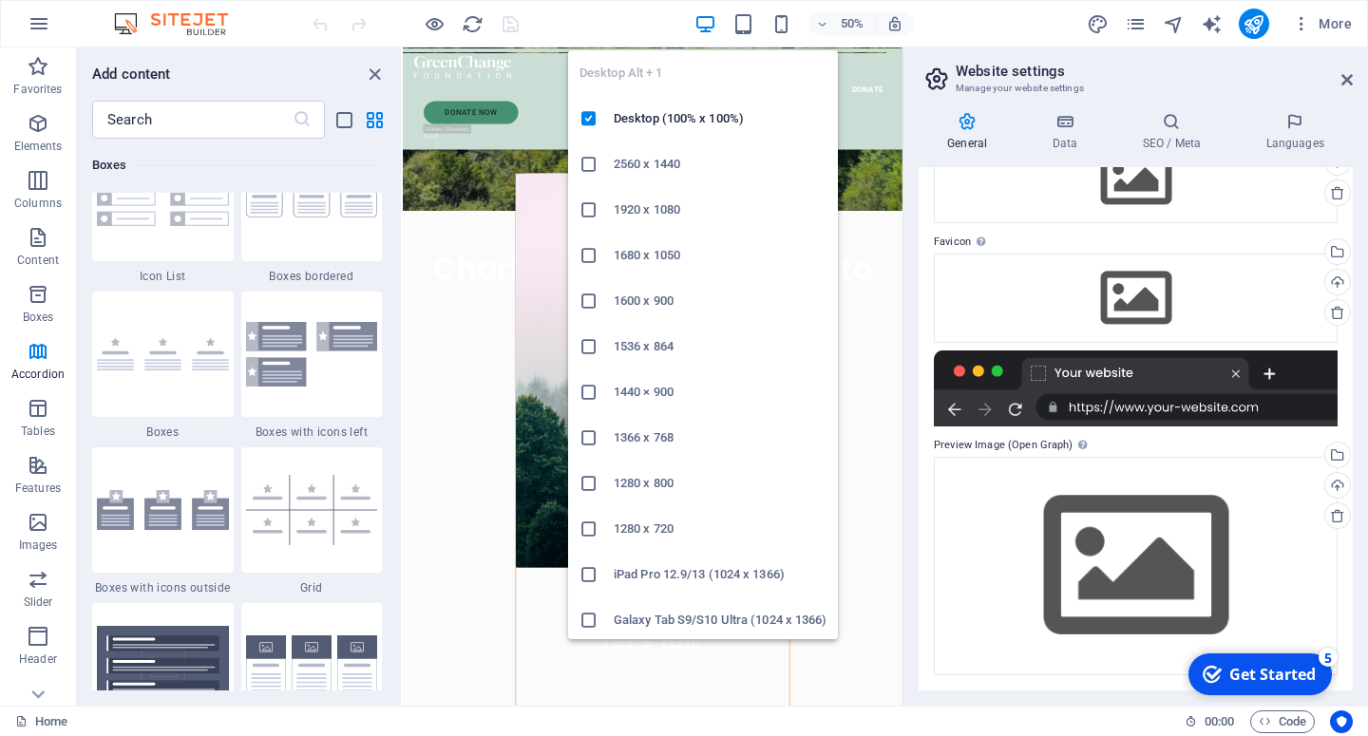
click at [712, 25] on icon "button" at bounding box center [705, 24] width 22 height 22
click at [705, 118] on h6 "Desktop (100% x 100%)" at bounding box center [720, 118] width 213 height 23
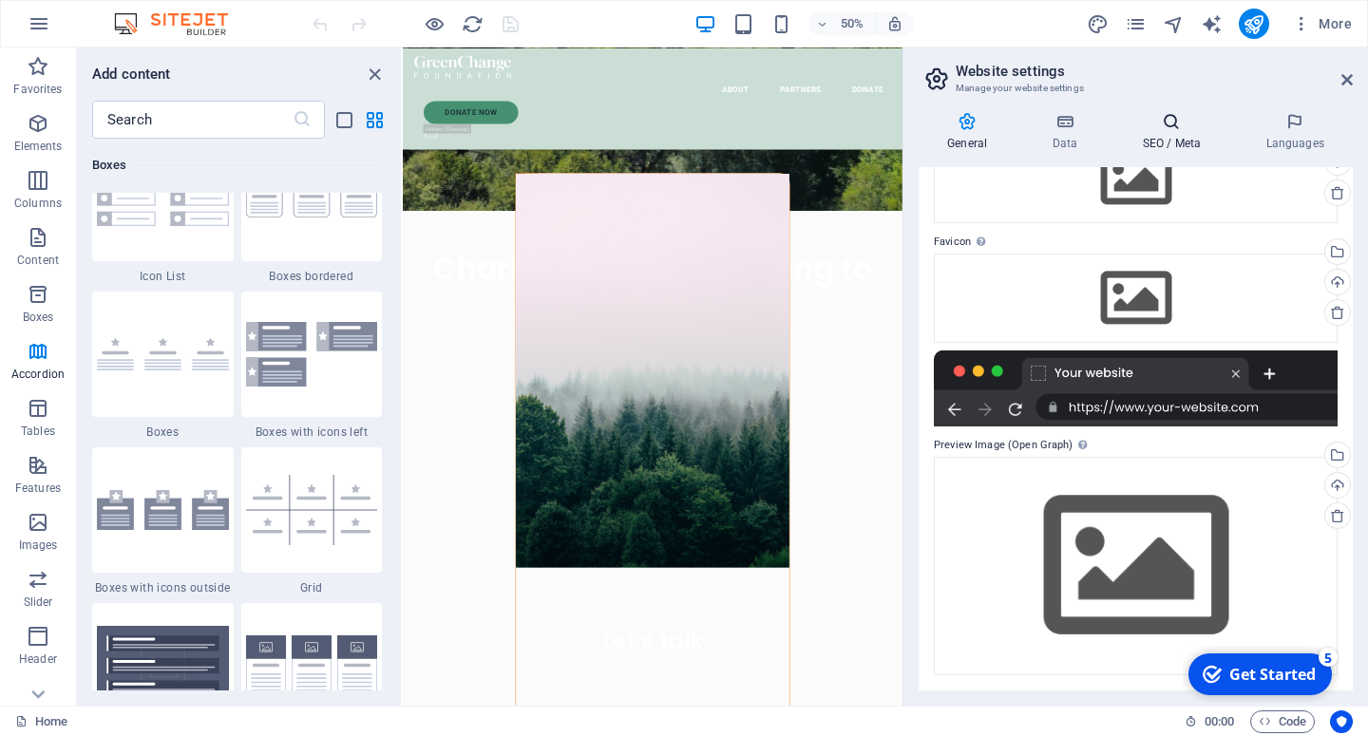
click at [1189, 125] on icon at bounding box center [1171, 121] width 116 height 19
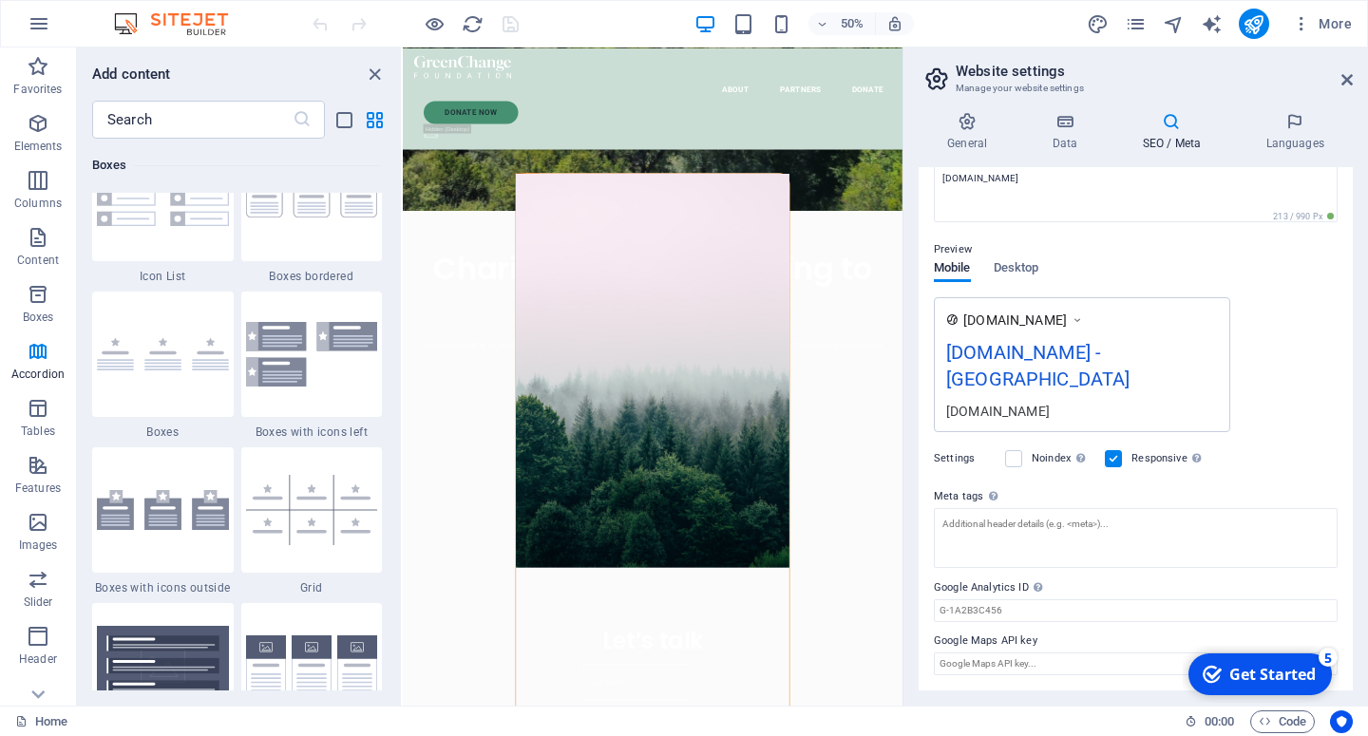
scroll to position [202, 0]
click at [1292, 129] on icon at bounding box center [1295, 121] width 116 height 19
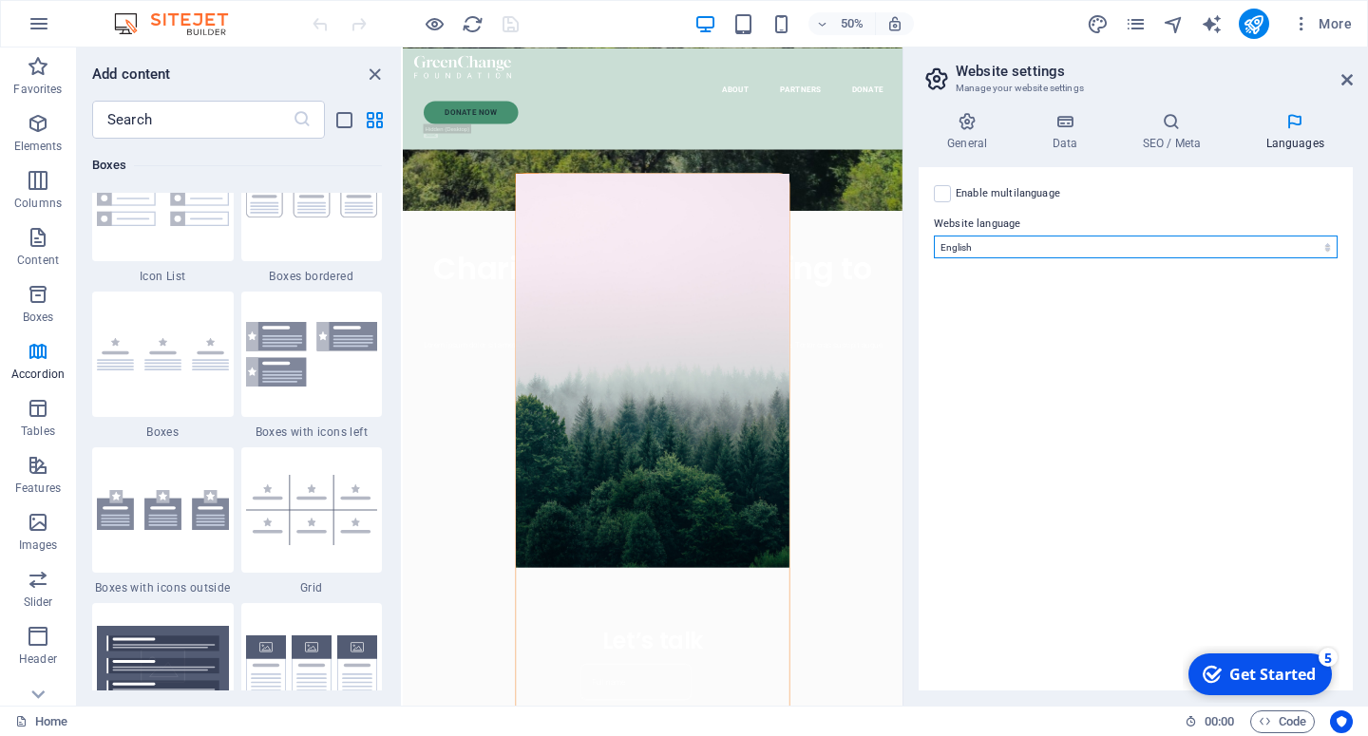
select select "70"
click option "Indonesian" at bounding box center [0, 0] width 0 height 0
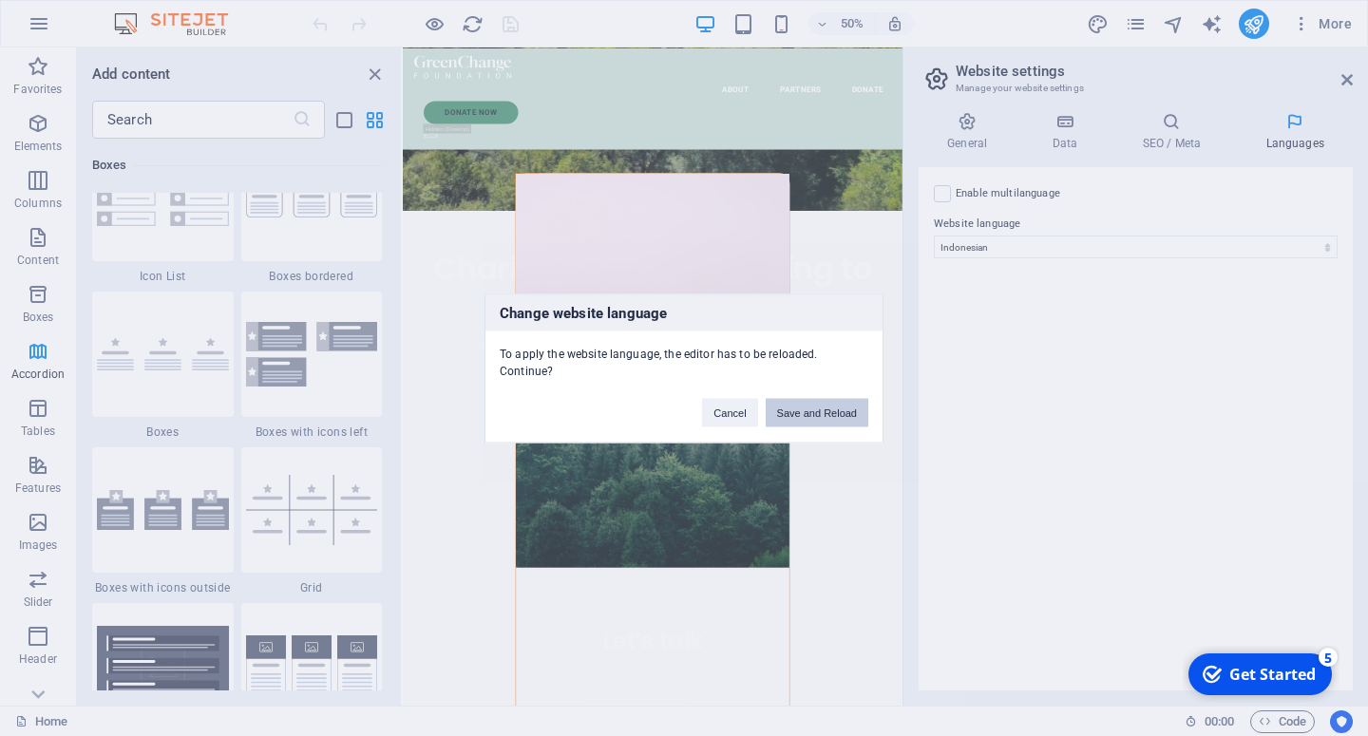
click at [816, 414] on button "Save and Reload" at bounding box center [816, 412] width 103 height 28
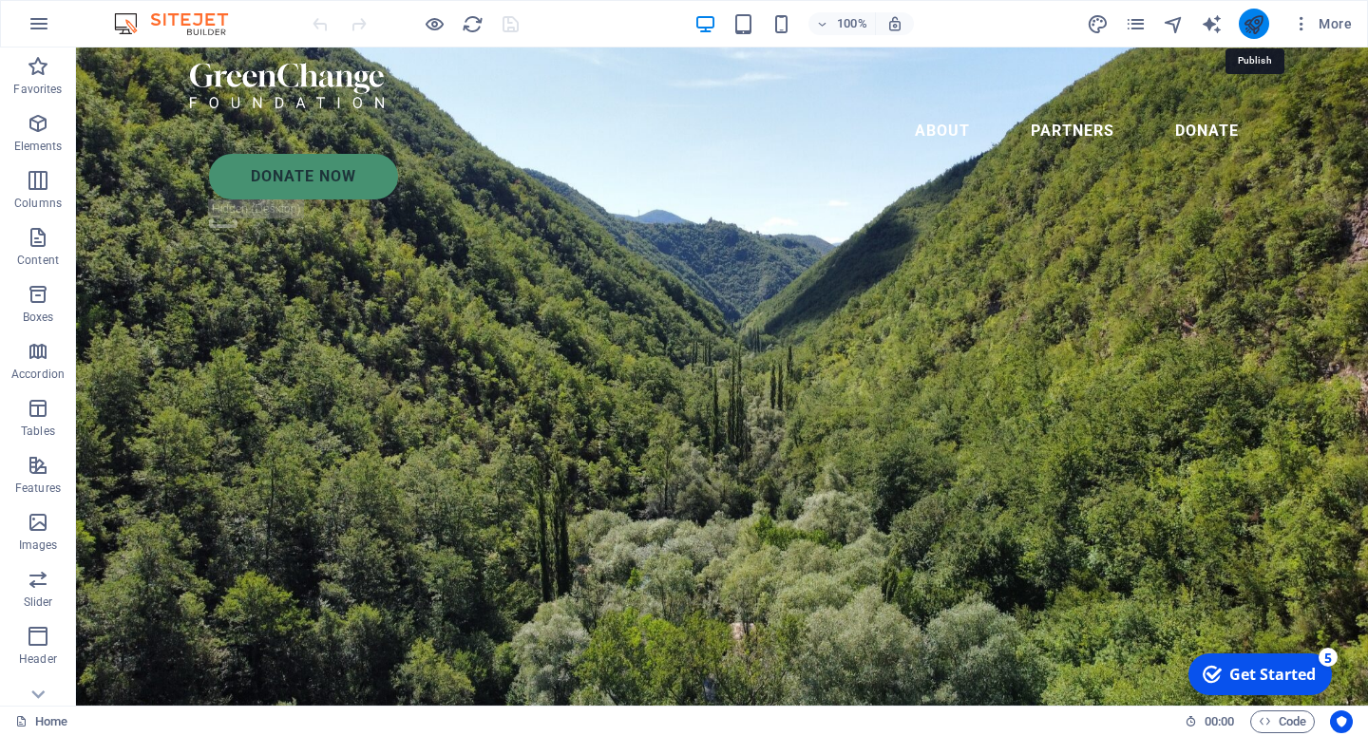
click at [1255, 32] on icon "publish" at bounding box center [1253, 24] width 22 height 22
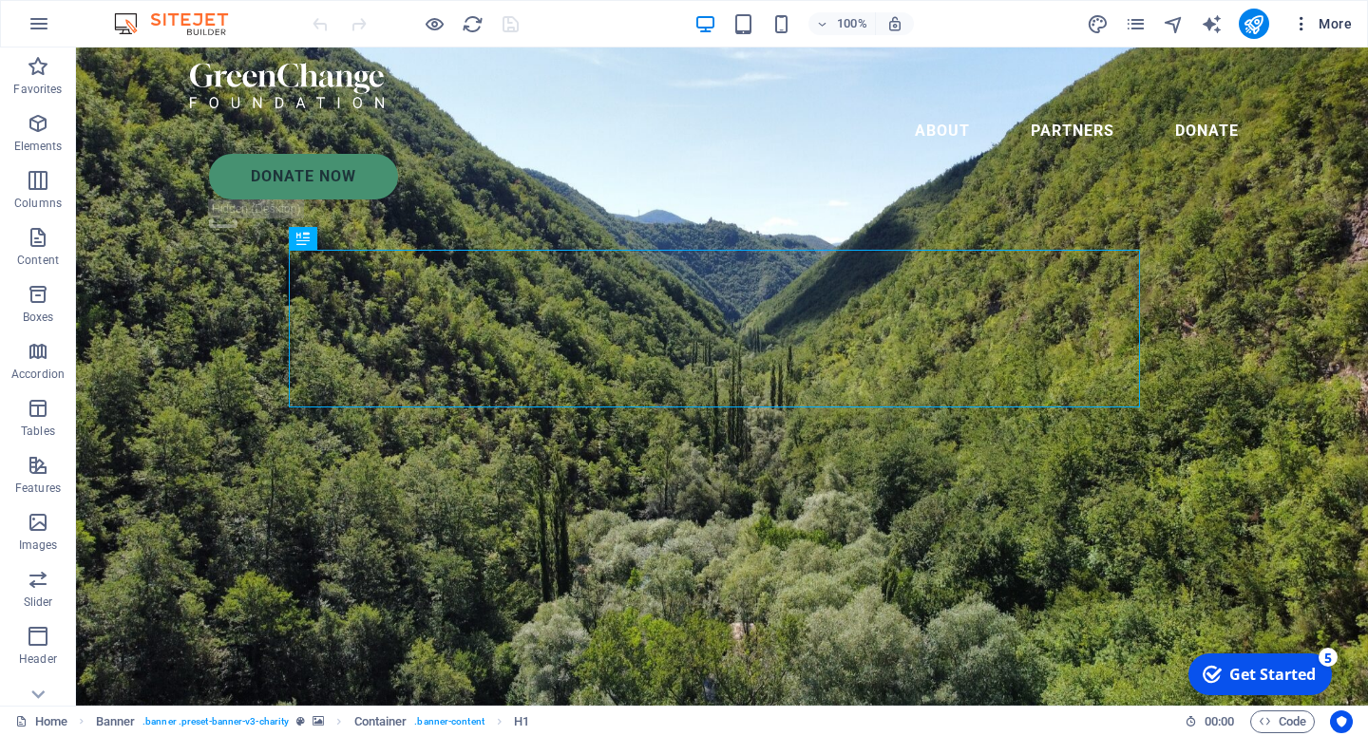
click at [1304, 23] on icon "button" at bounding box center [1301, 23] width 19 height 19
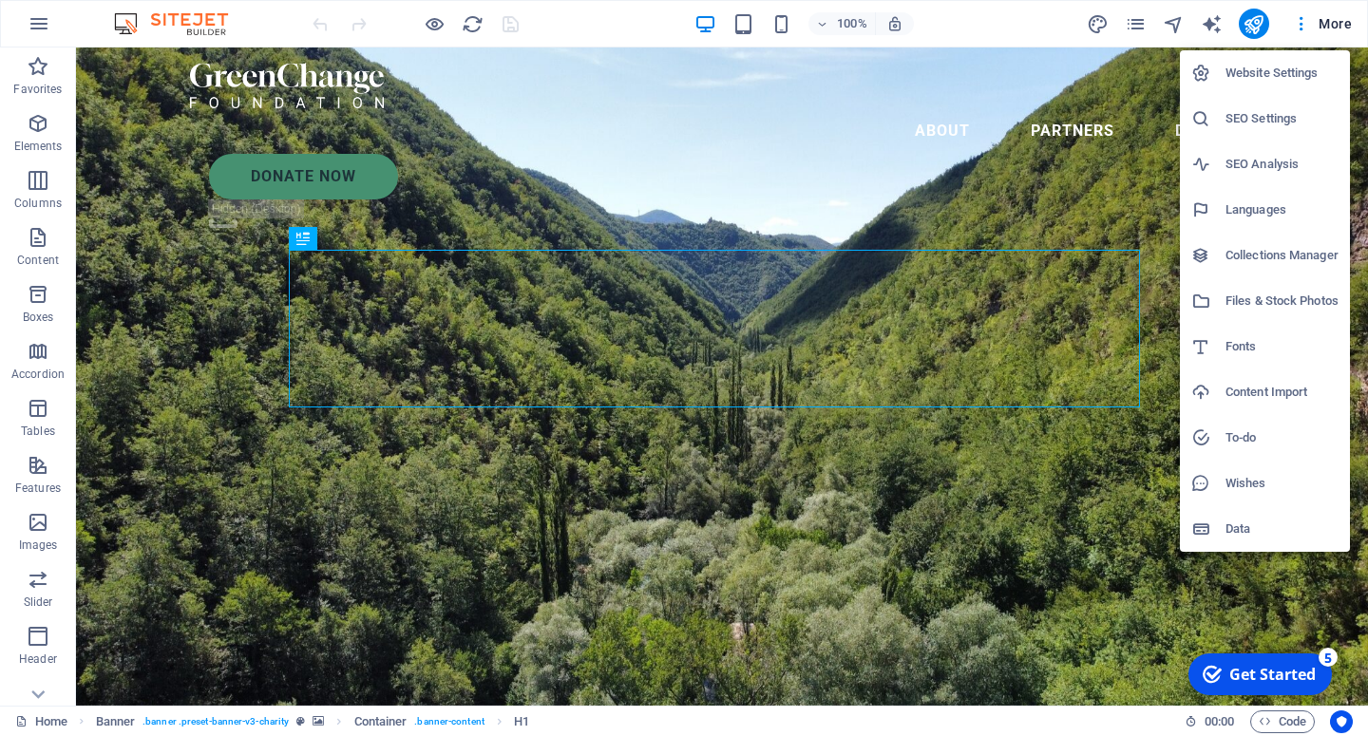
click at [1252, 23] on div at bounding box center [684, 368] width 1368 height 736
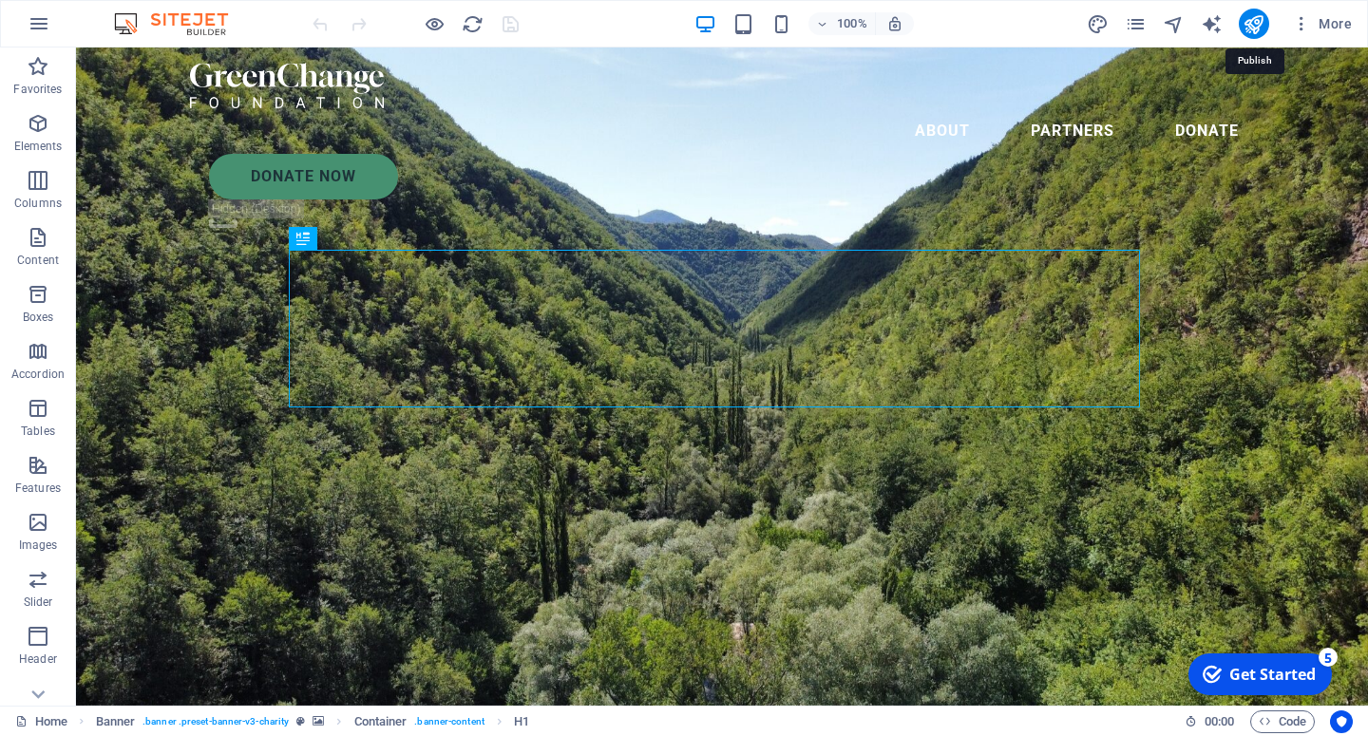
click at [1252, 23] on icon "publish" at bounding box center [1253, 24] width 22 height 22
